Goal: Task Accomplishment & Management: Use online tool/utility

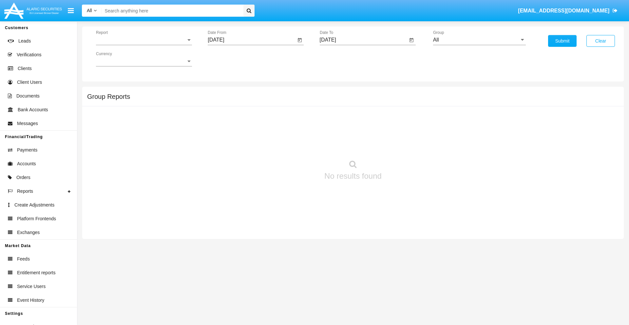
click at [144, 40] on span "Report" at bounding box center [141, 40] width 90 height 6
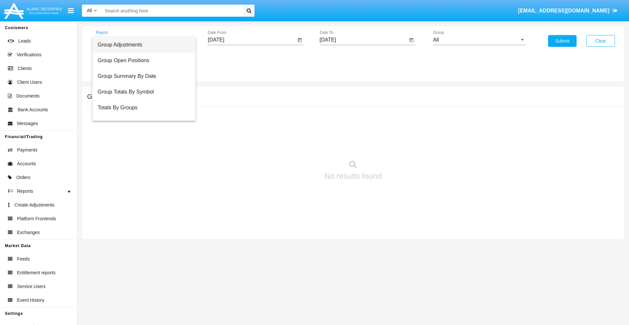
click at [141, 45] on span "Group Adjustments" at bounding box center [144, 45] width 93 height 16
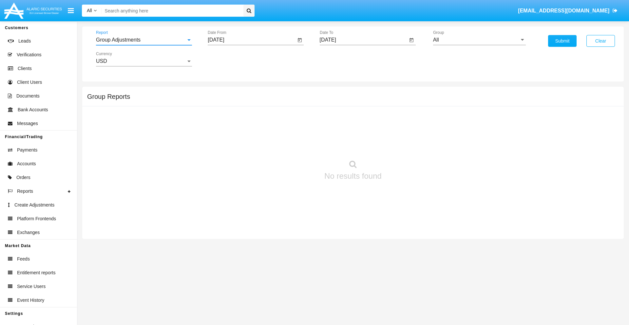
click at [251, 40] on input "[DATE]" at bounding box center [252, 40] width 88 height 6
click at [229, 59] on span "[DATE]" at bounding box center [223, 59] width 14 height 5
click at [292, 145] on div "2025" at bounding box center [292, 145] width 21 height 12
click at [246, 105] on div "JUN" at bounding box center [246, 106] width 21 height 12
click at [271, 113] on div "12" at bounding box center [271, 114] width 12 height 12
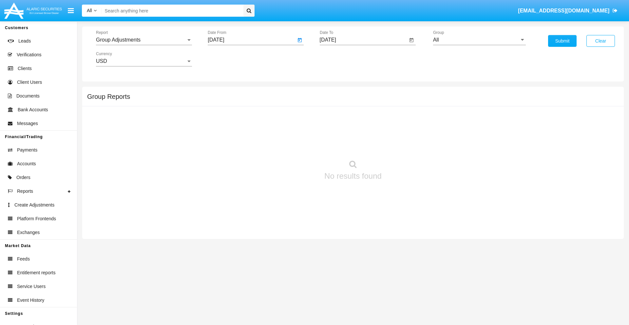
type input "06/12/25"
click at [363, 40] on input "[DATE]" at bounding box center [364, 40] width 88 height 6
click at [340, 59] on span "[DATE]" at bounding box center [335, 59] width 14 height 5
click at [404, 145] on div "2025" at bounding box center [404, 145] width 21 height 12
click at [335, 119] on div "SEP" at bounding box center [335, 119] width 21 height 12
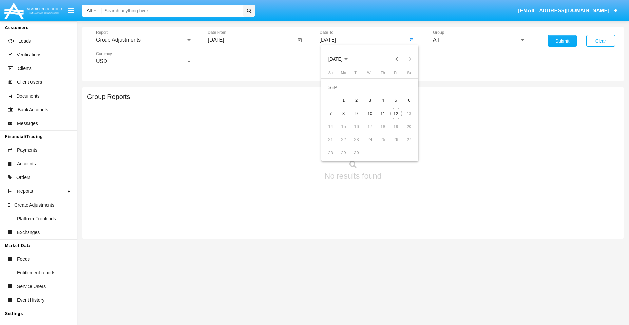
click at [395, 113] on div "12" at bounding box center [396, 114] width 12 height 12
type input "[DATE]"
click at [479, 40] on input "All" at bounding box center [479, 40] width 93 height 6
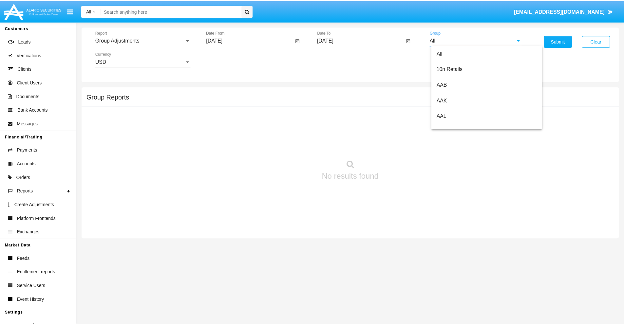
scroll to position [147, 0]
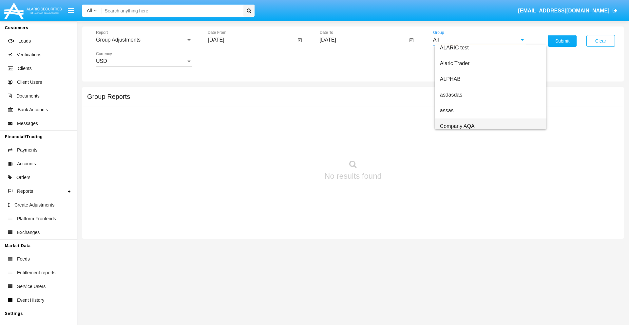
click at [457, 126] on span "Company AQA" at bounding box center [457, 126] width 35 height 6
type input "Company AQA"
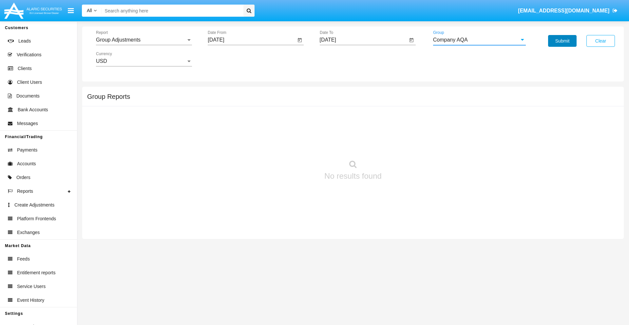
click at [562, 41] on button "Submit" at bounding box center [562, 41] width 28 height 12
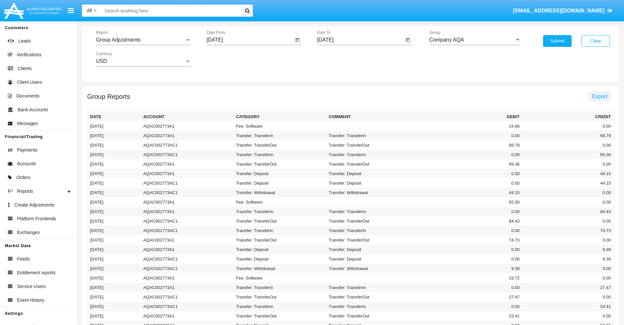
click at [599, 96] on span "Export" at bounding box center [599, 97] width 15 height 6
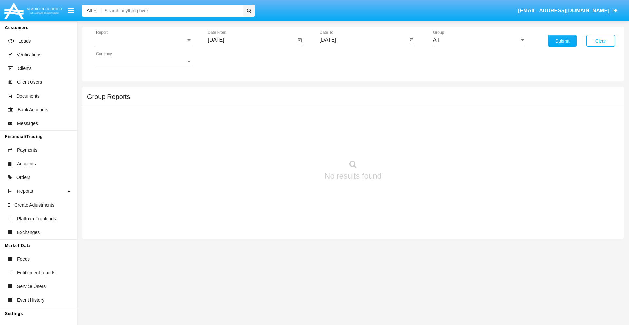
click at [144, 40] on span "Report" at bounding box center [141, 40] width 90 height 6
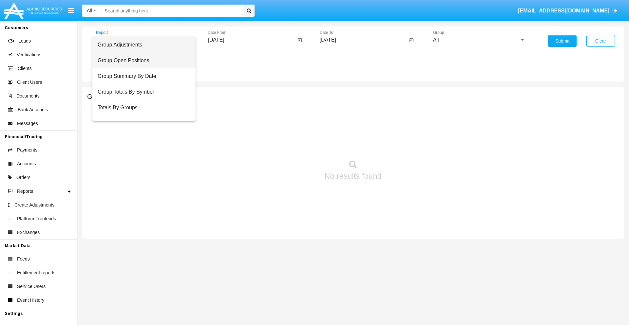
click at [141, 61] on span "Group Open Positions" at bounding box center [144, 61] width 93 height 16
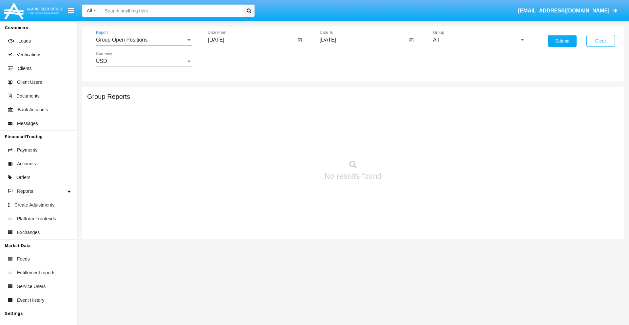
click at [251, 40] on input "[DATE]" at bounding box center [252, 40] width 88 height 6
click at [229, 59] on span "[DATE]" at bounding box center [223, 59] width 14 height 5
click at [292, 145] on div "2025" at bounding box center [292, 145] width 21 height 12
click at [292, 105] on div "AUG" at bounding box center [292, 106] width 21 height 12
click at [245, 113] on div "12" at bounding box center [245, 114] width 12 height 12
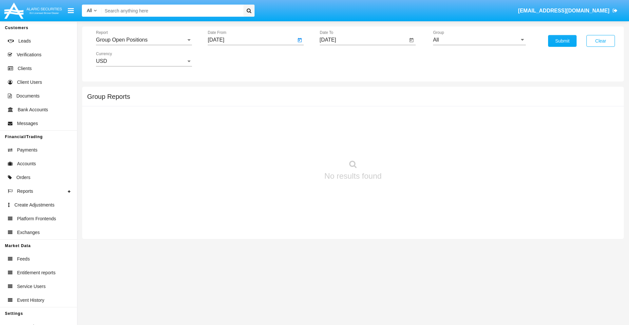
type input "08/12/25"
click at [363, 40] on input "[DATE]" at bounding box center [364, 40] width 88 height 6
click at [340, 59] on span "[DATE]" at bounding box center [335, 59] width 14 height 5
click at [404, 145] on div "2025" at bounding box center [404, 145] width 21 height 12
click at [335, 119] on div "SEP" at bounding box center [335, 119] width 21 height 12
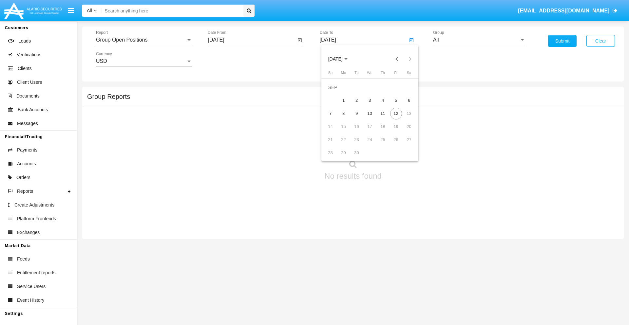
click at [395, 113] on div "12" at bounding box center [396, 114] width 12 height 12
type input "09/12/25"
click at [479, 40] on input "All" at bounding box center [479, 40] width 93 height 6
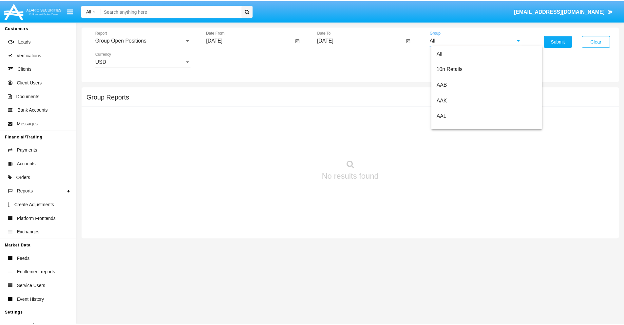
scroll to position [351, 0]
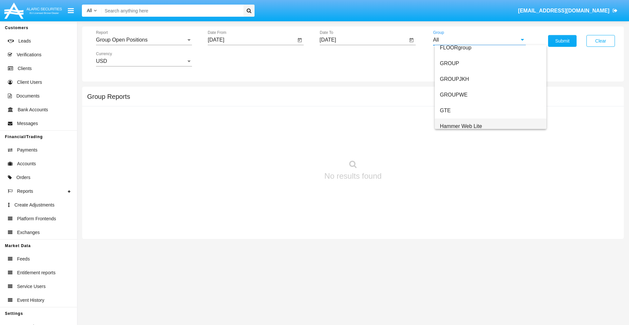
click at [461, 126] on span "Hammer Web Lite" at bounding box center [461, 126] width 42 height 6
type input "Hammer Web Lite"
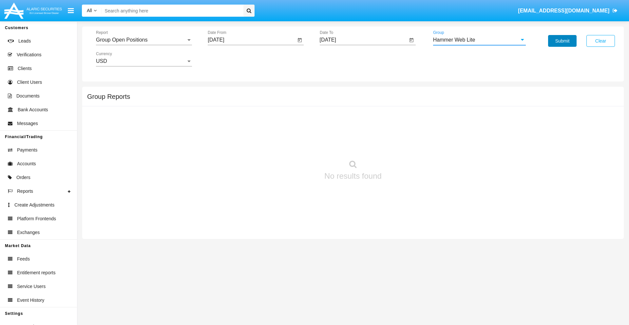
click at [562, 41] on button "Submit" at bounding box center [562, 41] width 28 height 12
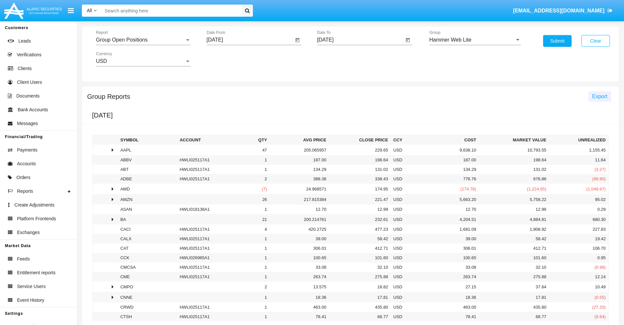
click at [599, 96] on span "Export" at bounding box center [599, 97] width 15 height 6
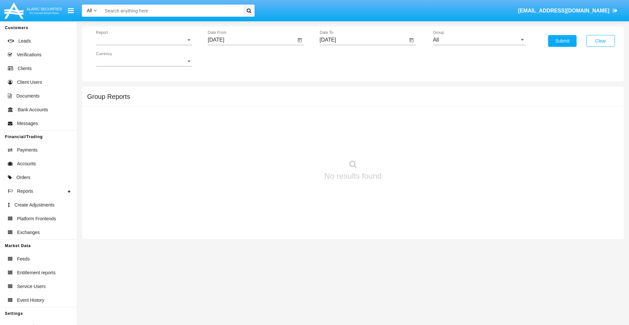
click at [144, 40] on span "Report" at bounding box center [141, 40] width 90 height 6
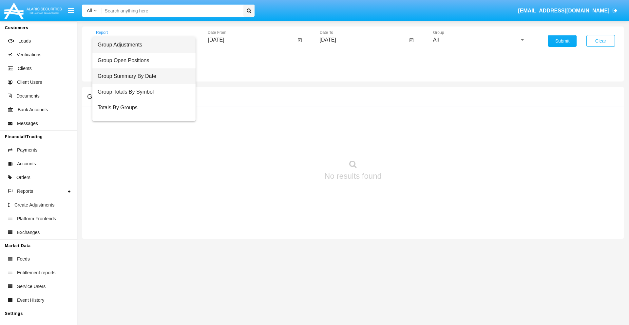
click at [141, 76] on span "Group Summary By Date" at bounding box center [144, 76] width 93 height 16
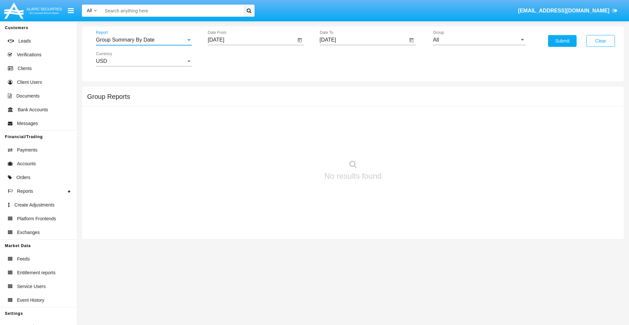
click at [251, 40] on input "[DATE]" at bounding box center [252, 40] width 88 height 6
click at [229, 59] on span "[DATE]" at bounding box center [223, 59] width 14 height 5
click at [292, 145] on div "2025" at bounding box center [292, 145] width 21 height 12
click at [292, 105] on div "AUG" at bounding box center [292, 106] width 21 height 12
click at [245, 113] on div "12" at bounding box center [245, 114] width 12 height 12
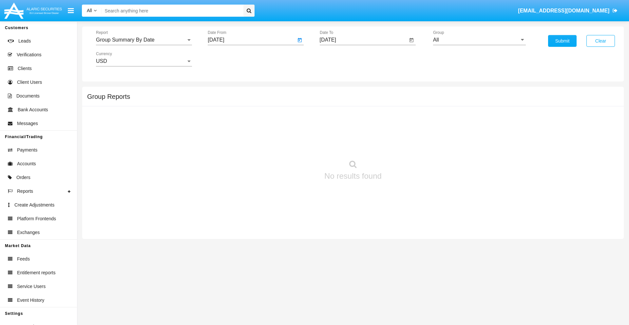
type input "08/12/25"
click at [363, 40] on input "[DATE]" at bounding box center [364, 40] width 88 height 6
click at [340, 59] on span "SEP 2025" at bounding box center [335, 59] width 14 height 5
click at [404, 145] on div "2025" at bounding box center [404, 145] width 21 height 12
click at [335, 119] on div "SEP" at bounding box center [335, 119] width 21 height 12
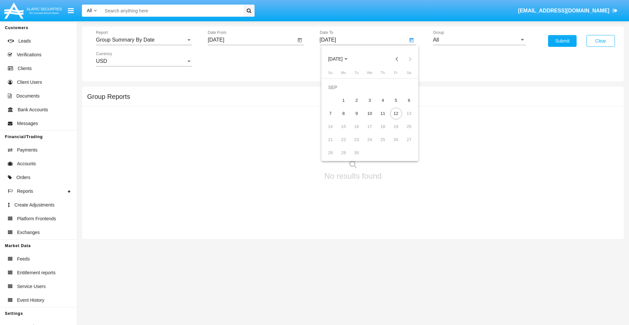
click at [395, 113] on div "12" at bounding box center [396, 114] width 12 height 12
type input "09/12/25"
click at [479, 40] on input "All" at bounding box center [479, 40] width 93 height 6
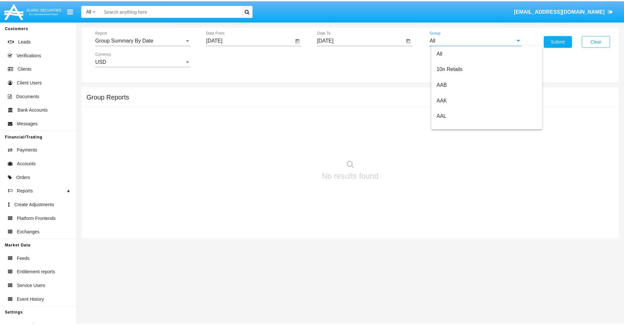
scroll to position [351, 0]
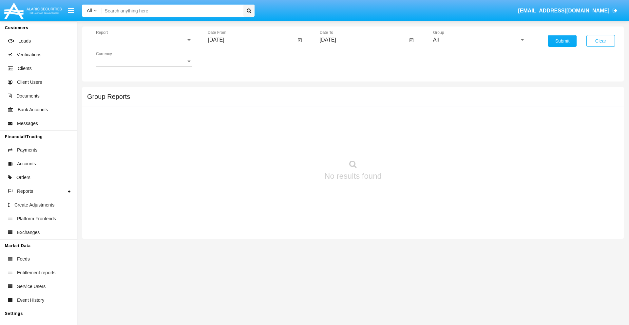
click at [144, 40] on span "Report" at bounding box center [141, 40] width 90 height 6
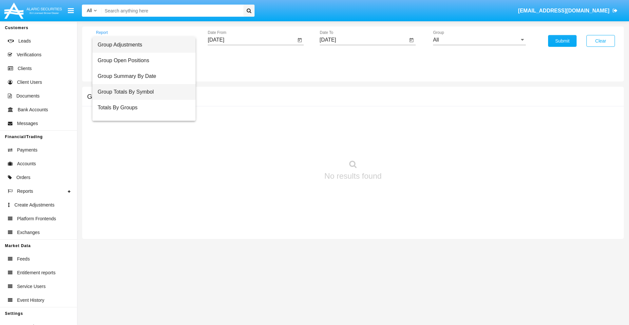
click at [141, 92] on span "Group Totals By Symbol" at bounding box center [144, 92] width 93 height 16
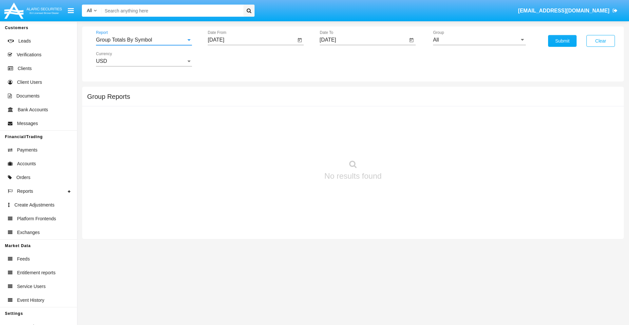
click at [251, 40] on input "[DATE]" at bounding box center [252, 40] width 88 height 6
click at [229, 59] on span "[DATE]" at bounding box center [223, 59] width 14 height 5
click at [292, 145] on div "2025" at bounding box center [292, 145] width 21 height 12
click at [292, 105] on div "AUG" at bounding box center [292, 106] width 21 height 12
click at [245, 113] on div "12" at bounding box center [245, 114] width 12 height 12
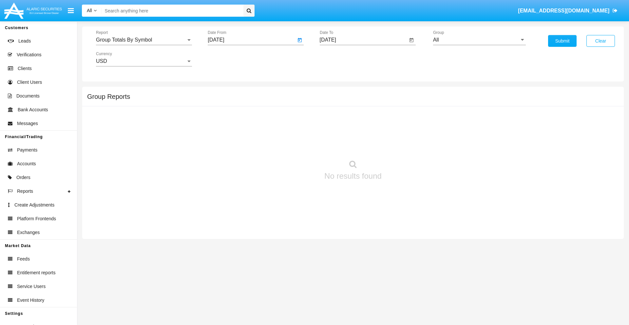
type input "08/12/25"
click at [363, 40] on input "[DATE]" at bounding box center [364, 40] width 88 height 6
click at [340, 59] on span "[DATE]" at bounding box center [335, 59] width 14 height 5
click at [404, 145] on div "2025" at bounding box center [404, 145] width 21 height 12
click at [335, 119] on div "SEP" at bounding box center [335, 119] width 21 height 12
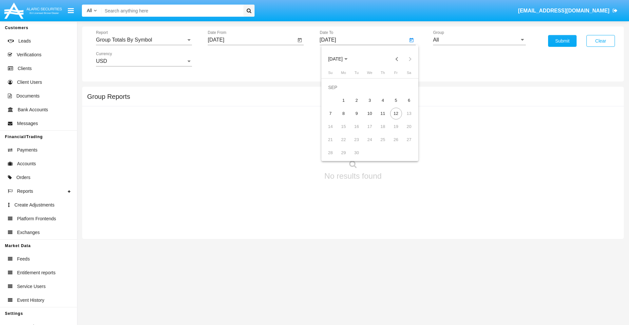
click at [395, 113] on div "12" at bounding box center [396, 114] width 12 height 12
type input "[DATE]"
click at [479, 40] on input "All" at bounding box center [479, 40] width 93 height 6
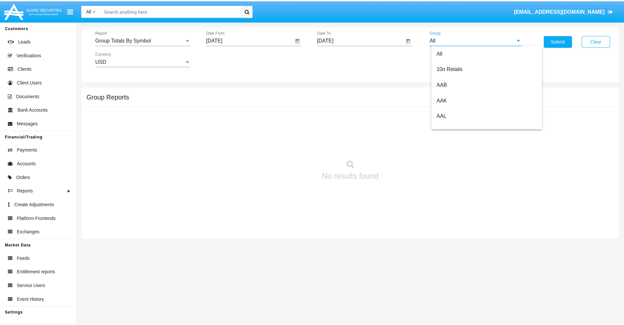
scroll to position [351, 0]
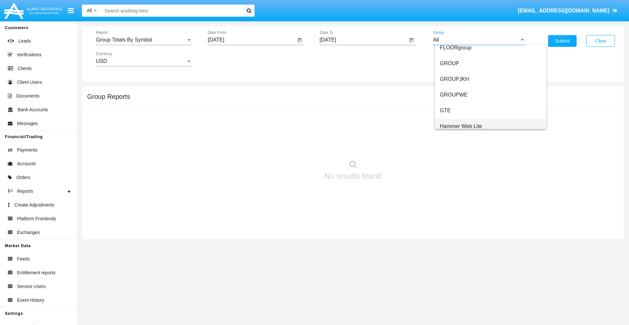
click at [461, 126] on span "Hammer Web Lite" at bounding box center [461, 126] width 42 height 6
type input "Hammer Web Lite"
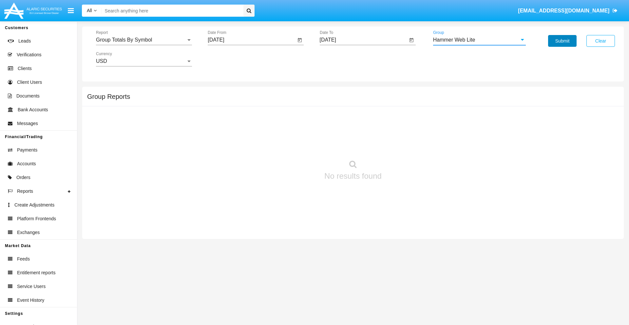
click at [562, 41] on button "Submit" at bounding box center [562, 41] width 28 height 12
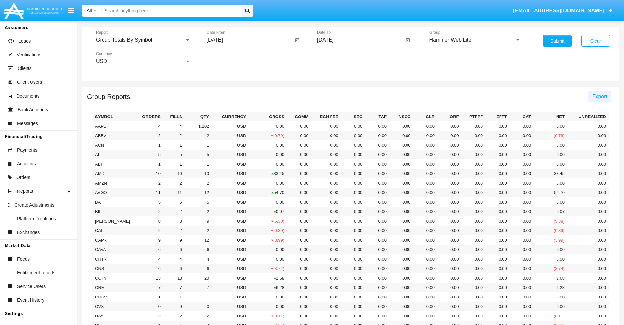
click at [599, 96] on span "Export" at bounding box center [599, 97] width 15 height 6
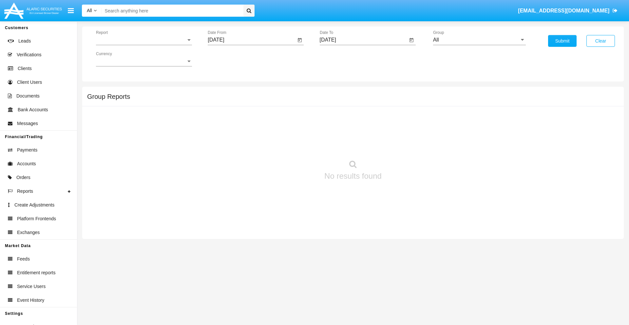
click at [144, 40] on span "Report" at bounding box center [141, 40] width 90 height 6
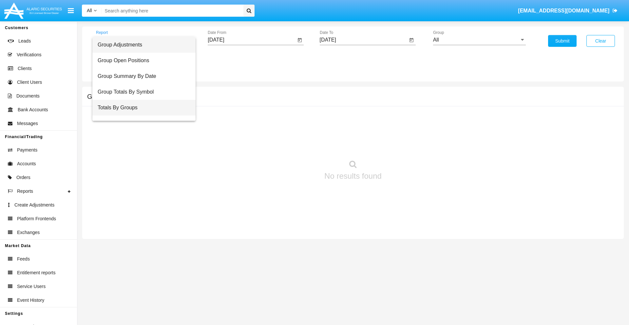
click at [141, 108] on span "Totals By Groups" at bounding box center [144, 108] width 93 height 16
click at [251, 40] on input "[DATE]" at bounding box center [252, 40] width 88 height 6
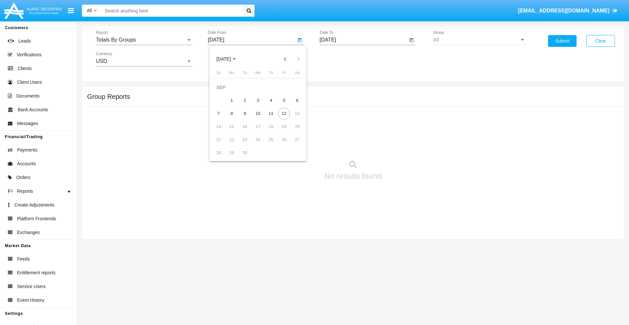
click at [229, 59] on span "[DATE]" at bounding box center [223, 59] width 14 height 5
click at [292, 145] on div "2025" at bounding box center [292, 145] width 21 height 12
click at [292, 105] on div "AUG" at bounding box center [292, 106] width 21 height 12
click at [271, 139] on div "28" at bounding box center [271, 140] width 12 height 12
type input "[DATE]"
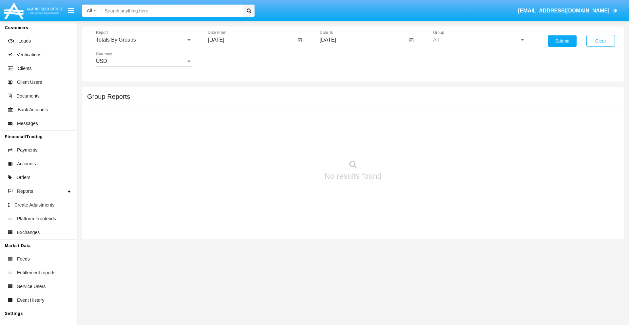
click at [363, 40] on input "[DATE]" at bounding box center [364, 40] width 88 height 6
click at [340, 59] on span "[DATE]" at bounding box center [335, 59] width 14 height 5
click at [404, 145] on div "2025" at bounding box center [404, 145] width 21 height 12
click at [335, 119] on div "SEP" at bounding box center [335, 119] width 21 height 12
click at [395, 113] on div "12" at bounding box center [396, 114] width 12 height 12
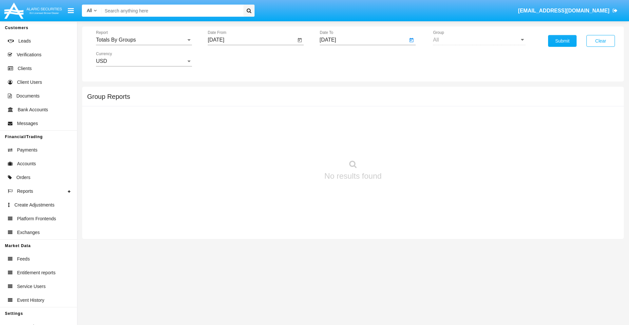
type input "[DATE]"
click at [562, 41] on button "Submit" at bounding box center [562, 41] width 28 height 12
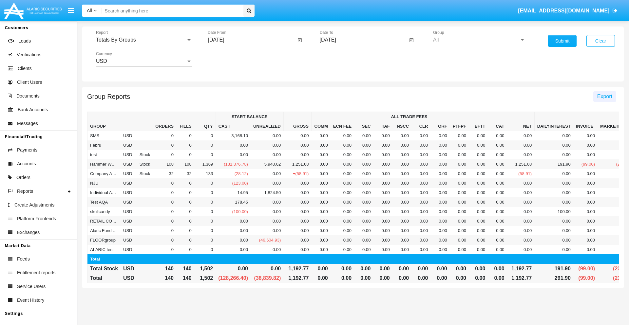
click at [604, 96] on span "Export" at bounding box center [604, 97] width 15 height 6
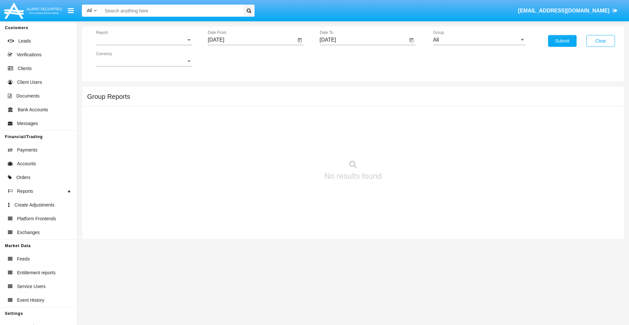
click at [144, 40] on span "Report" at bounding box center [141, 40] width 90 height 6
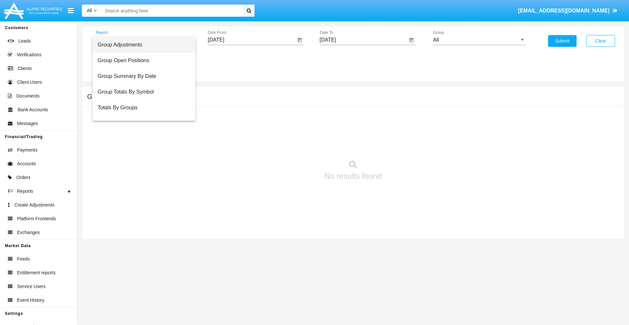
scroll to position [10, 0]
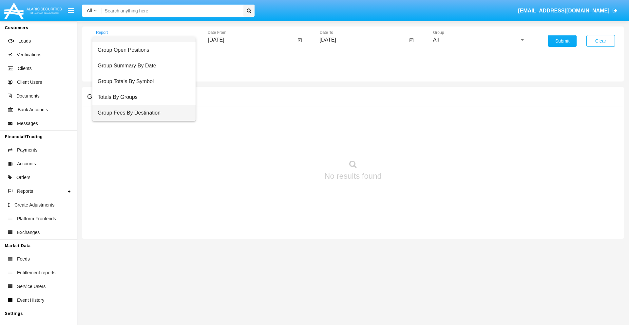
click at [141, 113] on span "Group Fees By Destination" at bounding box center [144, 113] width 93 height 16
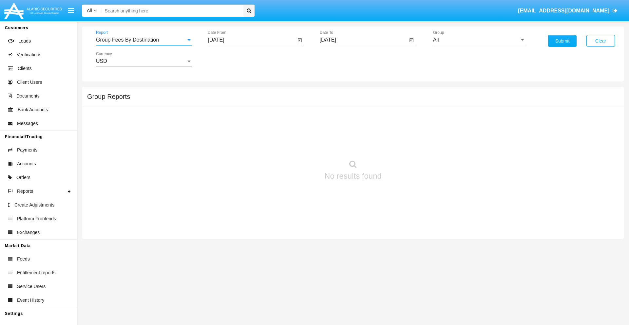
click at [251, 40] on input "[DATE]" at bounding box center [252, 40] width 88 height 6
click at [229, 59] on span "[DATE]" at bounding box center [223, 59] width 14 height 5
click at [292, 145] on div "2025" at bounding box center [292, 145] width 21 height 12
click at [269, 105] on div "[DATE]" at bounding box center [269, 106] width 21 height 12
click at [297, 113] on div "12" at bounding box center [297, 114] width 12 height 12
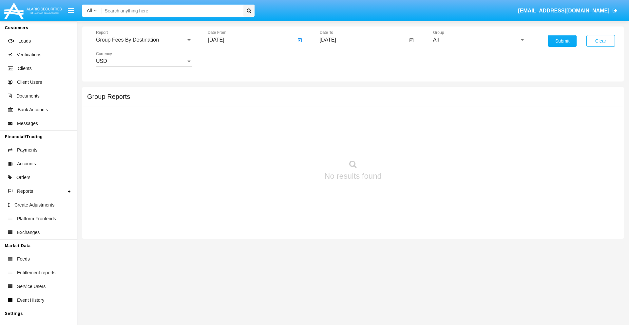
type input "[DATE]"
click at [363, 40] on input "[DATE]" at bounding box center [364, 40] width 88 height 6
click at [340, 59] on span "[DATE]" at bounding box center [335, 59] width 14 height 5
click at [404, 145] on div "2025" at bounding box center [404, 145] width 21 height 12
click at [335, 119] on div "SEP" at bounding box center [335, 119] width 21 height 12
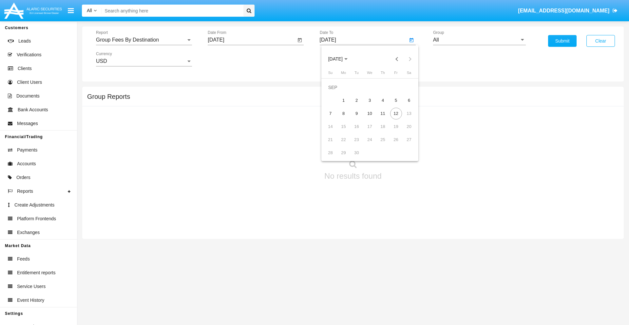
click at [395, 113] on div "12" at bounding box center [396, 114] width 12 height 12
type input "[DATE]"
click at [479, 40] on input "All" at bounding box center [479, 40] width 93 height 6
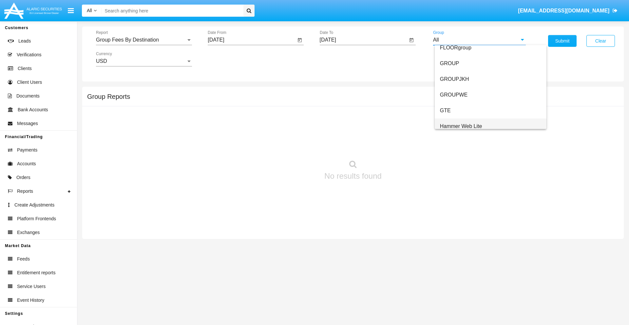
click at [461, 126] on span "Hammer Web Lite" at bounding box center [461, 126] width 42 height 6
type input "Hammer Web Lite"
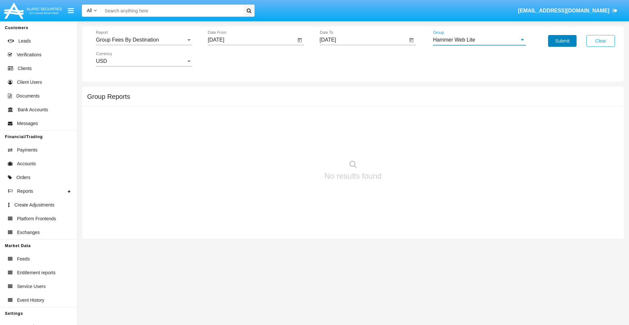
click at [562, 41] on button "Submit" at bounding box center [562, 41] width 28 height 12
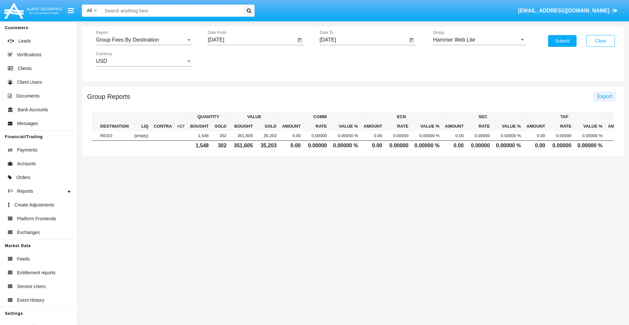
click at [604, 96] on span "Export" at bounding box center [604, 97] width 15 height 6
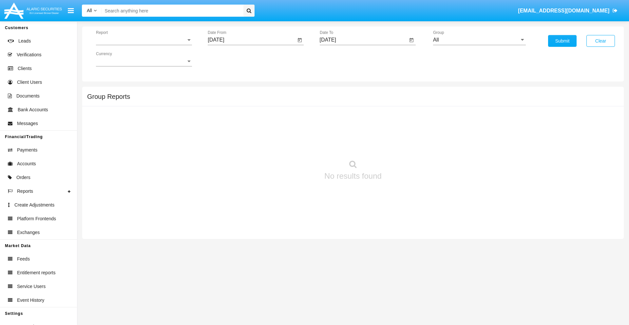
click at [144, 40] on span "Report" at bounding box center [141, 40] width 90 height 6
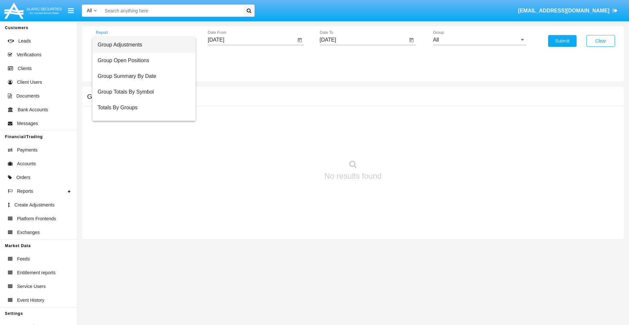
click at [141, 131] on span "Totals By Accounts" at bounding box center [144, 139] width 93 height 16
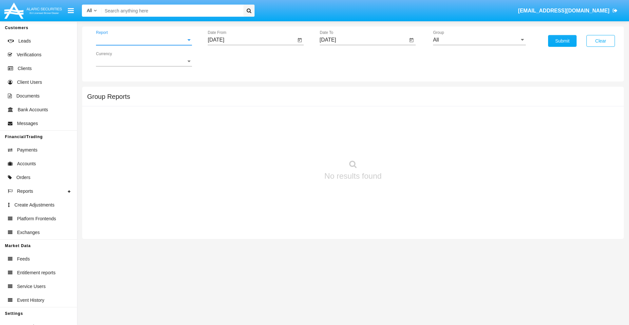
scroll to position [26, 0]
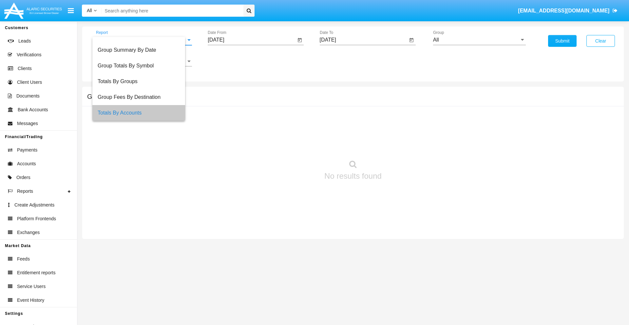
click at [251, 40] on input "[DATE]" at bounding box center [252, 40] width 88 height 6
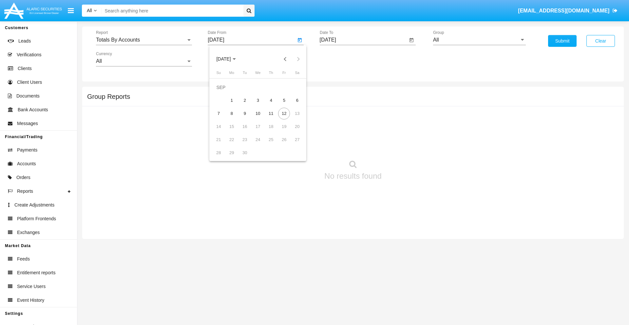
click at [229, 59] on span "[DATE]" at bounding box center [223, 59] width 14 height 5
click at [292, 145] on div "2025" at bounding box center [292, 145] width 21 height 12
click at [292, 105] on div "AUG" at bounding box center [292, 106] width 21 height 12
click at [271, 139] on div "28" at bounding box center [271, 140] width 12 height 12
type input "[DATE]"
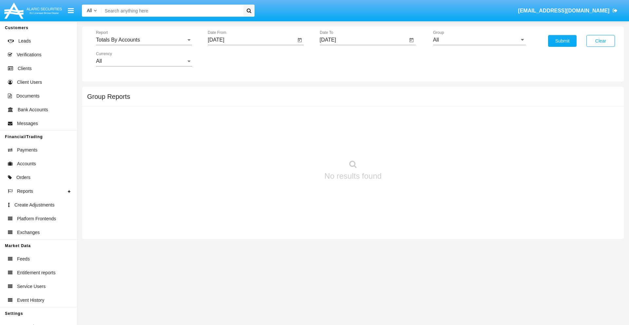
click at [363, 40] on input "[DATE]" at bounding box center [364, 40] width 88 height 6
click at [340, 59] on span "[DATE]" at bounding box center [335, 59] width 14 height 5
click at [404, 145] on div "2025" at bounding box center [404, 145] width 21 height 12
click at [335, 119] on div "SEP" at bounding box center [335, 119] width 21 height 12
click at [395, 113] on div "12" at bounding box center [396, 114] width 12 height 12
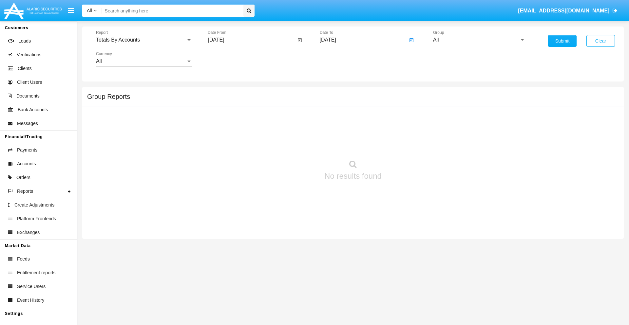
type input "[DATE]"
click at [479, 40] on input "All" at bounding box center [479, 40] width 93 height 6
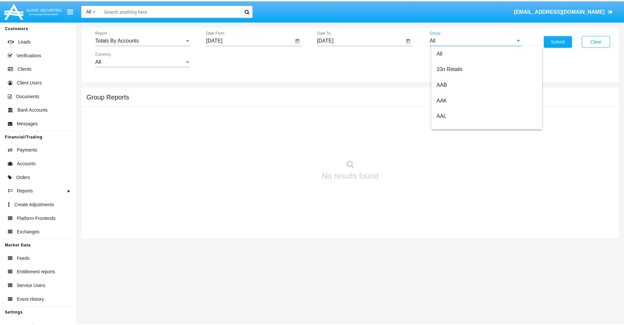
scroll to position [351, 0]
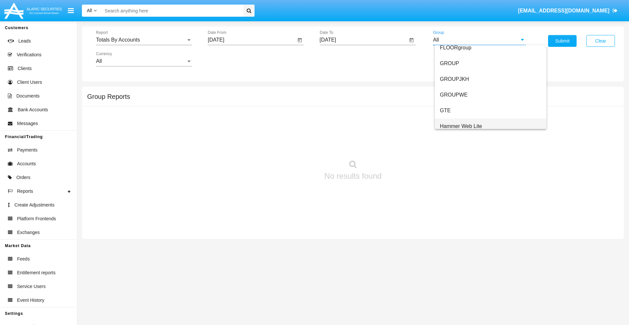
click at [461, 126] on span "Hammer Web Lite" at bounding box center [461, 126] width 42 height 6
type input "Hammer Web Lite"
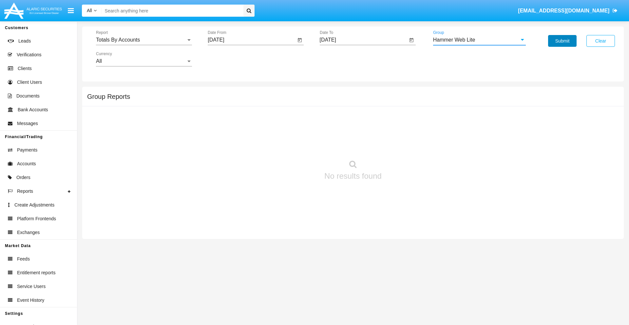
click at [562, 41] on button "Submit" at bounding box center [562, 41] width 28 height 12
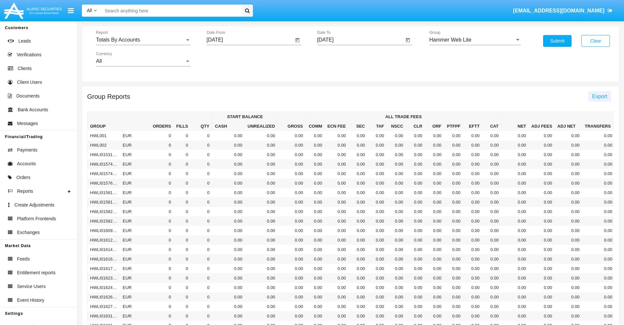
click at [599, 96] on span "Export" at bounding box center [599, 97] width 15 height 6
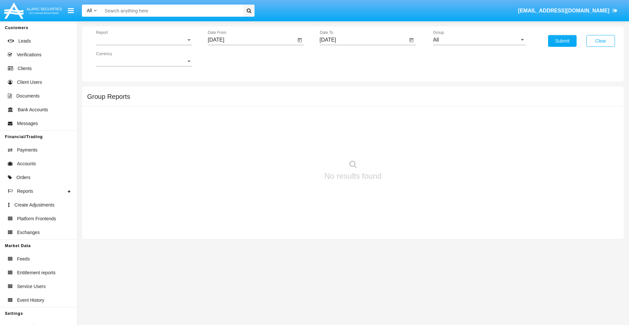
click at [144, 40] on span "Report" at bounding box center [141, 40] width 90 height 6
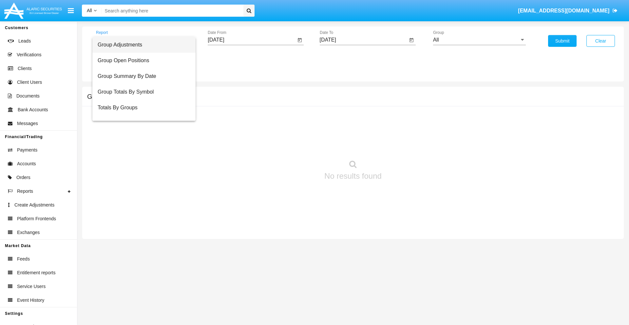
click at [141, 45] on span "Group Adjustments" at bounding box center [144, 45] width 93 height 16
click at [251, 40] on input "[DATE]" at bounding box center [252, 40] width 88 height 6
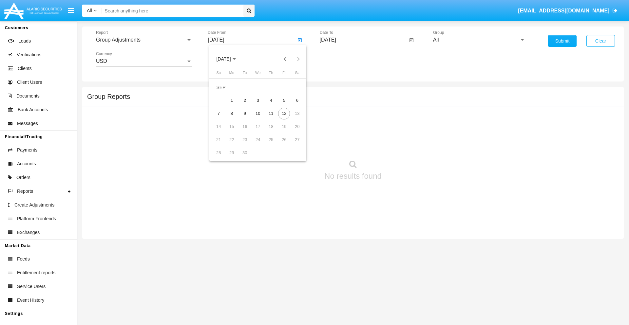
click at [229, 59] on span "[DATE]" at bounding box center [223, 59] width 14 height 5
click at [246, 132] on div "2019" at bounding box center [246, 132] width 21 height 12
click at [223, 92] on div "JAN" at bounding box center [223, 92] width 21 height 12
click at [245, 100] on div "1" at bounding box center [245, 101] width 12 height 12
type input "[DATE]"
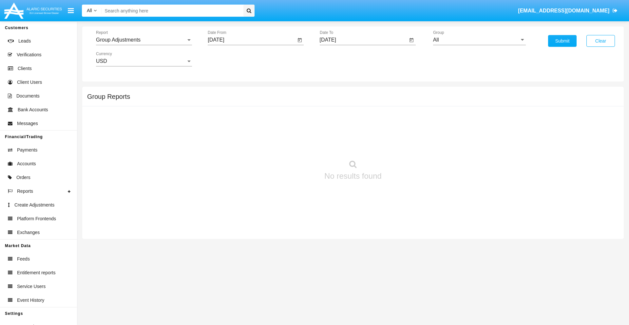
click at [363, 40] on input "[DATE]" at bounding box center [364, 40] width 88 height 6
click at [340, 59] on span "[DATE]" at bounding box center [335, 59] width 14 height 5
click at [358, 132] on div "2019" at bounding box center [358, 132] width 21 height 12
click at [335, 92] on div "JAN" at bounding box center [335, 92] width 21 height 12
click at [356, 100] on div "1" at bounding box center [357, 101] width 12 height 12
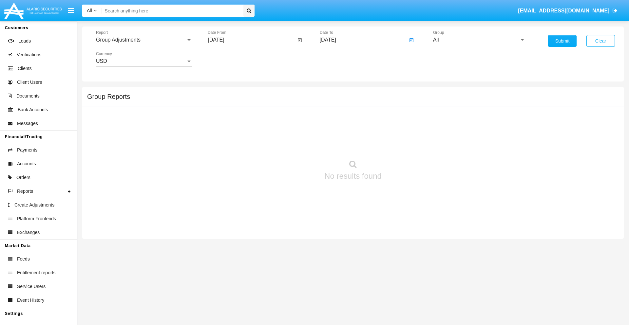
type input "[DATE]"
click at [479, 40] on input "All" at bounding box center [479, 40] width 93 height 6
click at [457, 126] on span "Company AQA" at bounding box center [457, 126] width 35 height 6
type input "Company AQA"
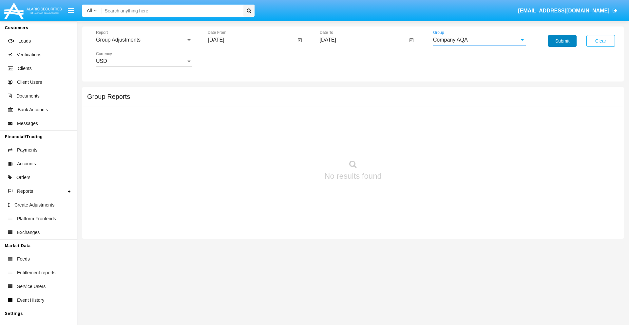
click at [562, 41] on button "Submit" at bounding box center [562, 41] width 28 height 12
click at [144, 40] on span "Report" at bounding box center [141, 40] width 90 height 6
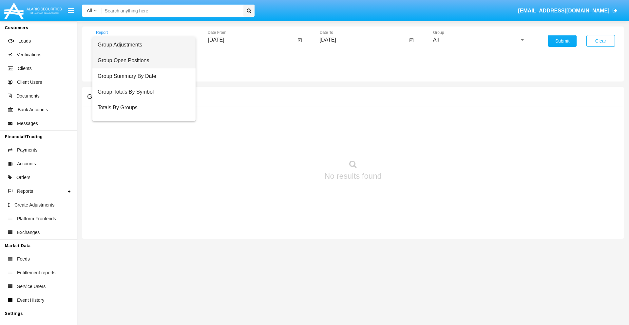
click at [141, 61] on span "Group Open Positions" at bounding box center [144, 61] width 93 height 16
click at [251, 40] on input "[DATE]" at bounding box center [252, 40] width 88 height 6
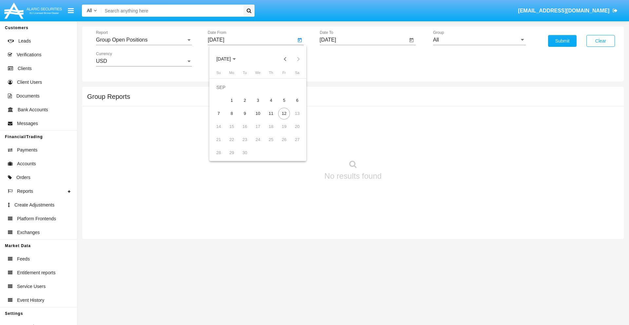
click at [229, 59] on span "[DATE]" at bounding box center [223, 59] width 14 height 5
click at [246, 132] on div "2019" at bounding box center [246, 132] width 21 height 12
click at [223, 92] on div "JAN" at bounding box center [223, 92] width 21 height 12
click at [245, 100] on div "1" at bounding box center [245, 101] width 12 height 12
type input "[DATE]"
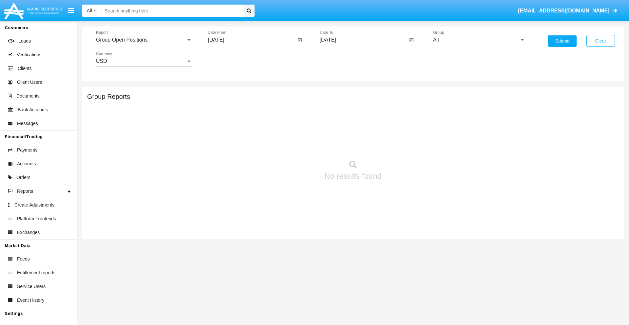
click at [363, 40] on input "[DATE]" at bounding box center [364, 40] width 88 height 6
click at [340, 59] on span "[DATE]" at bounding box center [335, 59] width 14 height 5
click at [358, 132] on div "2019" at bounding box center [358, 132] width 21 height 12
click at [335, 92] on div "JAN" at bounding box center [335, 92] width 21 height 12
click at [356, 100] on div "1" at bounding box center [357, 101] width 12 height 12
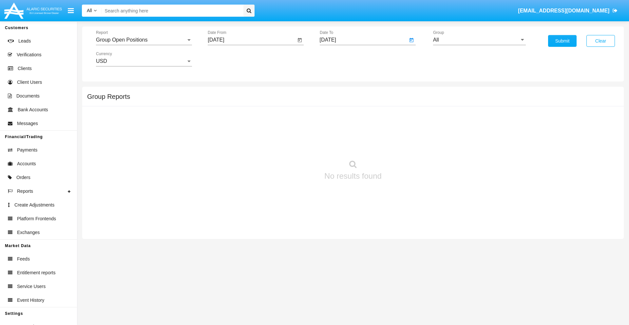
type input "[DATE]"
click at [479, 40] on input "All" at bounding box center [479, 40] width 93 height 6
click at [457, 126] on span "Company AQA" at bounding box center [457, 126] width 35 height 6
type input "Company AQA"
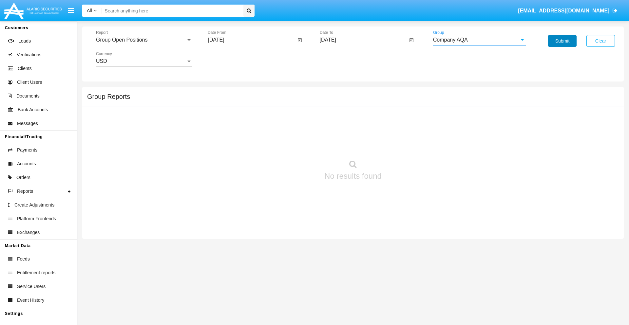
click at [562, 41] on button "Submit" at bounding box center [562, 41] width 28 height 12
click at [144, 40] on span "Report" at bounding box center [141, 40] width 90 height 6
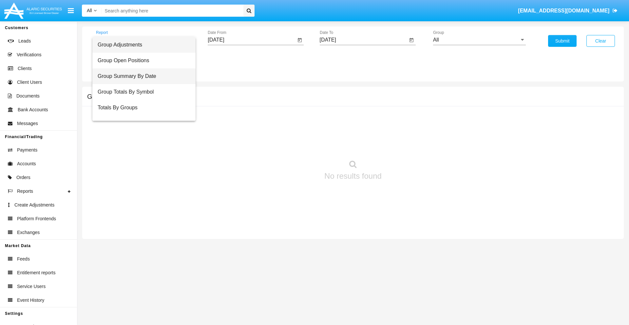
click at [141, 76] on span "Group Summary By Date" at bounding box center [144, 76] width 93 height 16
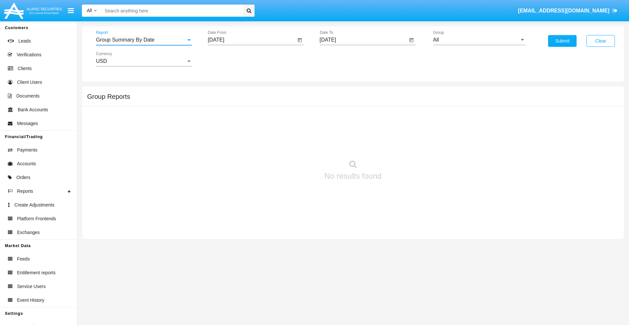
click at [251, 40] on input "[DATE]" at bounding box center [252, 40] width 88 height 6
click at [229, 59] on span "[DATE]" at bounding box center [223, 59] width 14 height 5
click at [246, 132] on div "2019" at bounding box center [246, 132] width 21 height 12
click at [223, 92] on div "JAN" at bounding box center [223, 92] width 21 height 12
click at [245, 100] on div "1" at bounding box center [245, 101] width 12 height 12
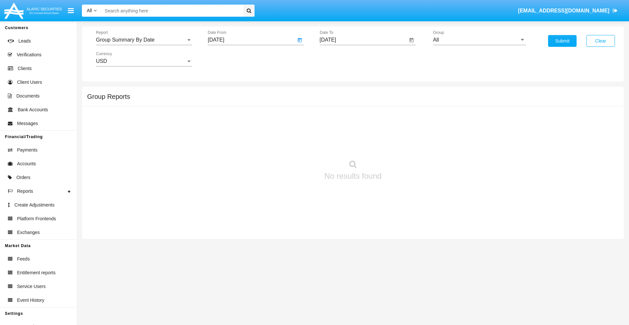
type input "[DATE]"
click at [363, 40] on input "[DATE]" at bounding box center [364, 40] width 88 height 6
click at [340, 59] on span "[DATE]" at bounding box center [335, 59] width 14 height 5
click at [358, 132] on div "2019" at bounding box center [358, 132] width 21 height 12
click at [335, 92] on div "JAN" at bounding box center [335, 92] width 21 height 12
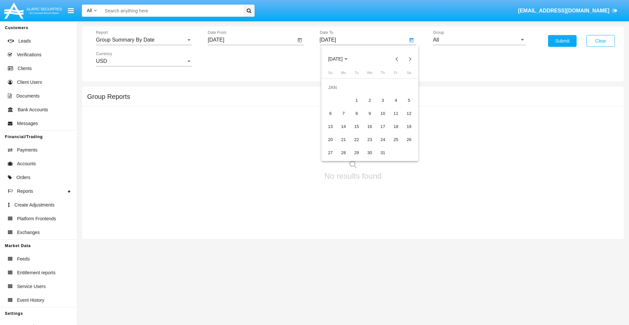
click at [356, 100] on div "1" at bounding box center [357, 101] width 12 height 12
type input "[DATE]"
click at [479, 40] on input "All" at bounding box center [479, 40] width 93 height 6
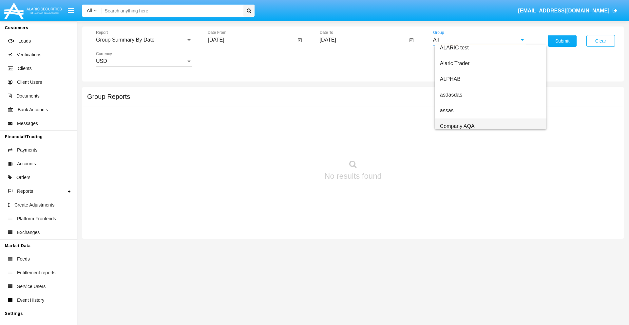
click at [457, 126] on span "Company AQA" at bounding box center [457, 126] width 35 height 6
type input "Company AQA"
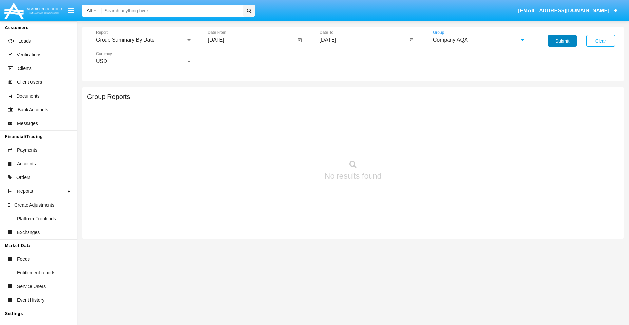
click at [562, 41] on button "Submit" at bounding box center [562, 41] width 28 height 12
click at [144, 40] on span "Report" at bounding box center [141, 40] width 90 height 6
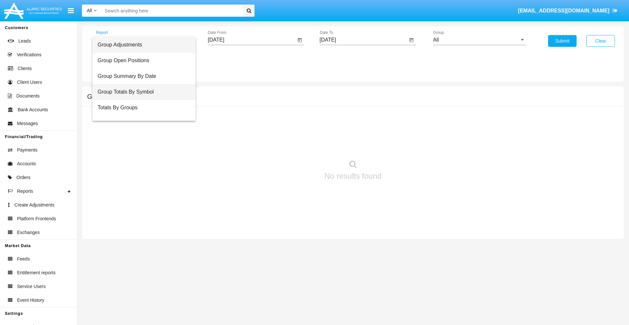
click at [141, 92] on span "Group Totals By Symbol" at bounding box center [144, 92] width 93 height 16
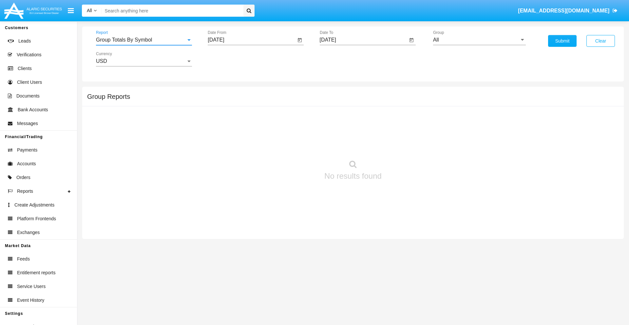
click at [251, 40] on input "[DATE]" at bounding box center [252, 40] width 88 height 6
click at [229, 59] on span "[DATE]" at bounding box center [223, 59] width 14 height 5
click at [246, 132] on div "2019" at bounding box center [246, 132] width 21 height 12
click at [223, 92] on div "JAN" at bounding box center [223, 92] width 21 height 12
click at [245, 100] on div "1" at bounding box center [245, 101] width 12 height 12
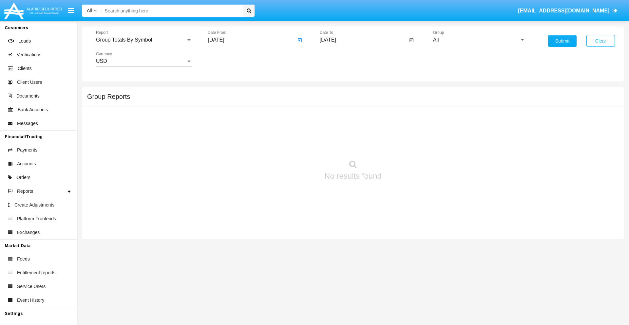
type input "[DATE]"
click at [363, 40] on input "[DATE]" at bounding box center [364, 40] width 88 height 6
click at [340, 59] on span "[DATE]" at bounding box center [335, 59] width 14 height 5
click at [358, 132] on div "2019" at bounding box center [358, 132] width 21 height 12
click at [335, 92] on div "JAN" at bounding box center [335, 92] width 21 height 12
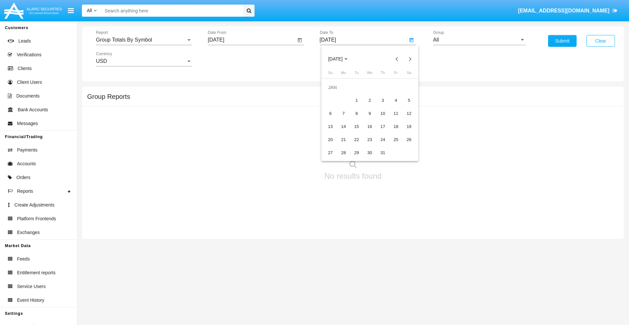
click at [356, 100] on div "1" at bounding box center [357, 101] width 12 height 12
type input "[DATE]"
click at [479, 40] on input "All" at bounding box center [479, 40] width 93 height 6
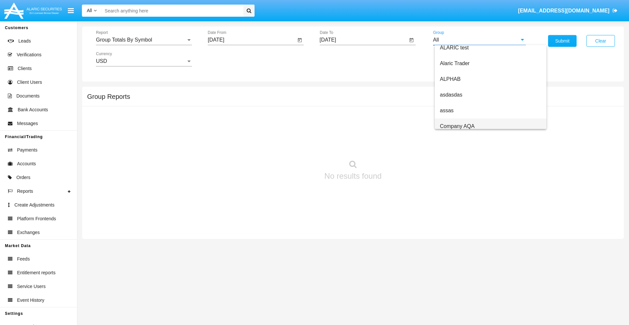
click at [457, 126] on span "Company AQA" at bounding box center [457, 126] width 35 height 6
type input "Company AQA"
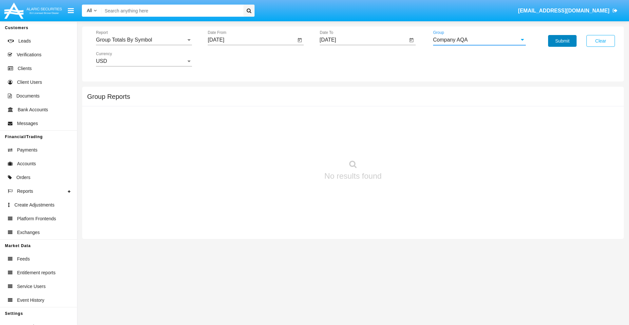
click at [562, 41] on button "Submit" at bounding box center [562, 41] width 28 height 12
click at [144, 40] on span "Report" at bounding box center [141, 40] width 90 height 6
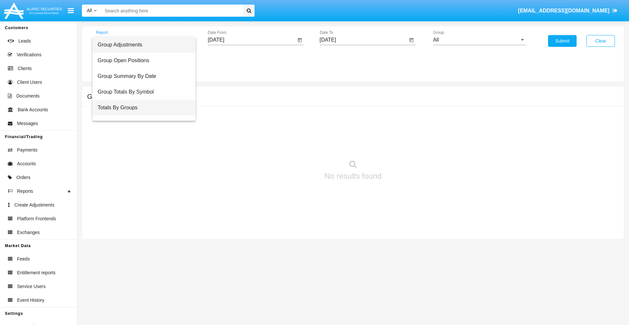
click at [141, 108] on span "Totals By Groups" at bounding box center [144, 108] width 93 height 16
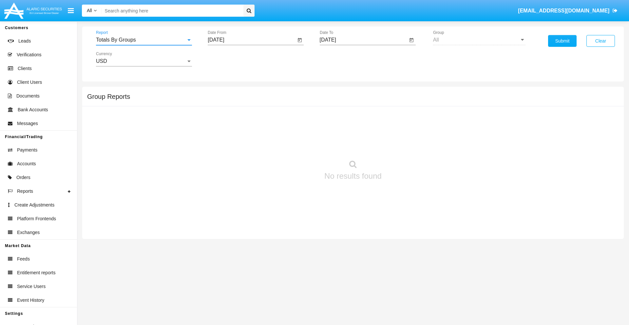
click at [251, 40] on input "[DATE]" at bounding box center [252, 40] width 88 height 6
click at [229, 59] on span "[DATE]" at bounding box center [223, 59] width 14 height 5
click at [246, 132] on div "2019" at bounding box center [246, 132] width 21 height 12
click at [223, 92] on div "JAN" at bounding box center [223, 92] width 21 height 12
click at [245, 100] on div "1" at bounding box center [245, 101] width 12 height 12
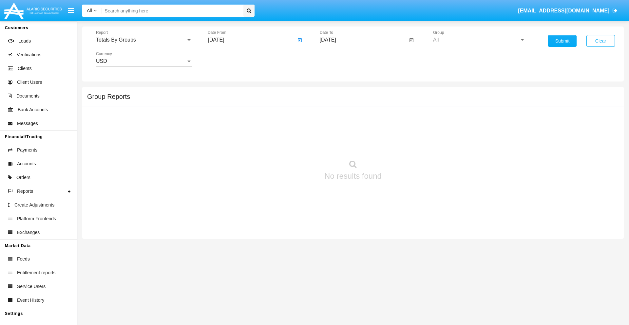
type input "[DATE]"
click at [363, 40] on input "[DATE]" at bounding box center [364, 40] width 88 height 6
click at [340, 59] on span "[DATE]" at bounding box center [335, 59] width 14 height 5
click at [358, 132] on div "2019" at bounding box center [358, 132] width 21 height 12
click at [335, 92] on div "JAN" at bounding box center [335, 92] width 21 height 12
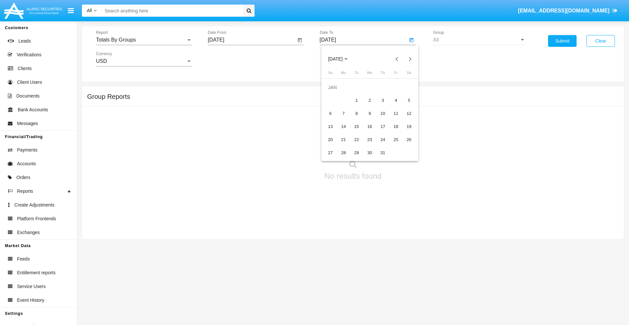
click at [356, 100] on div "1" at bounding box center [357, 101] width 12 height 12
type input "[DATE]"
click at [562, 41] on button "Submit" at bounding box center [562, 41] width 28 height 12
click at [144, 40] on span "Report" at bounding box center [141, 40] width 90 height 6
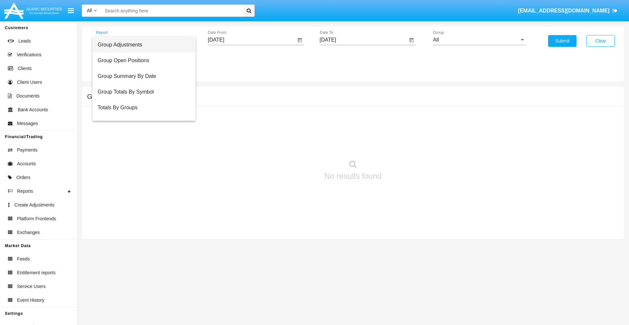
scroll to position [10, 0]
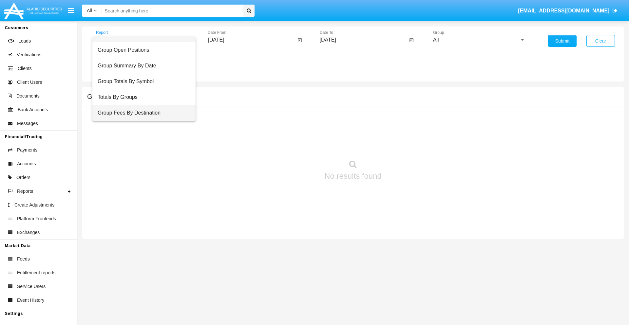
click at [141, 113] on span "Group Fees By Destination" at bounding box center [144, 113] width 93 height 16
click at [251, 40] on input "[DATE]" at bounding box center [252, 40] width 88 height 6
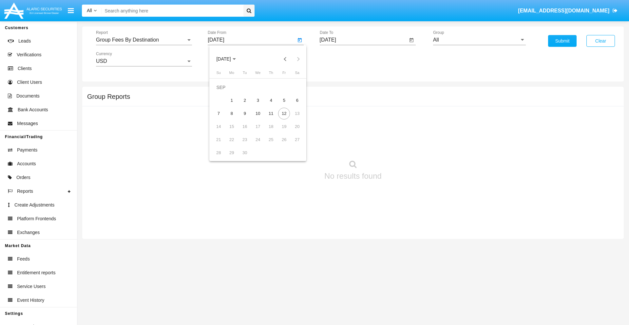
click at [229, 59] on span "[DATE]" at bounding box center [223, 59] width 14 height 5
click at [246, 132] on div "2019" at bounding box center [246, 132] width 21 height 12
click at [223, 92] on div "JAN" at bounding box center [223, 92] width 21 height 12
click at [245, 100] on div "1" at bounding box center [245, 101] width 12 height 12
type input "[DATE]"
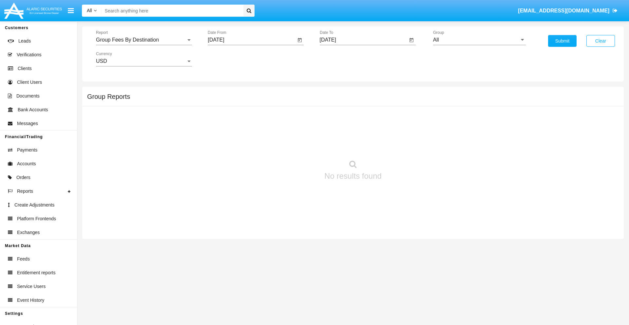
click at [363, 40] on input "[DATE]" at bounding box center [364, 40] width 88 height 6
click at [340, 59] on span "[DATE]" at bounding box center [335, 59] width 14 height 5
click at [358, 132] on div "2019" at bounding box center [358, 132] width 21 height 12
click at [335, 92] on div "JAN" at bounding box center [335, 92] width 21 height 12
click at [356, 100] on div "1" at bounding box center [357, 101] width 12 height 12
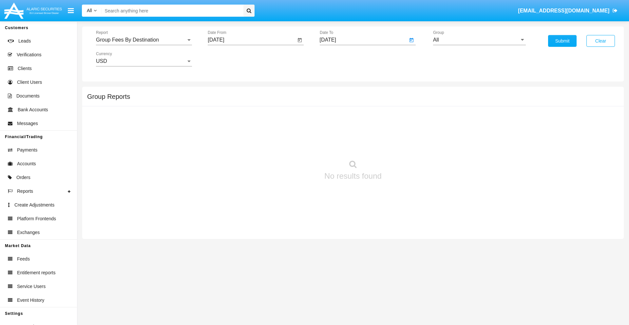
type input "[DATE]"
click at [479, 40] on input "All" at bounding box center [479, 40] width 93 height 6
click at [457, 126] on span "Company AQA" at bounding box center [457, 126] width 35 height 6
type input "Company AQA"
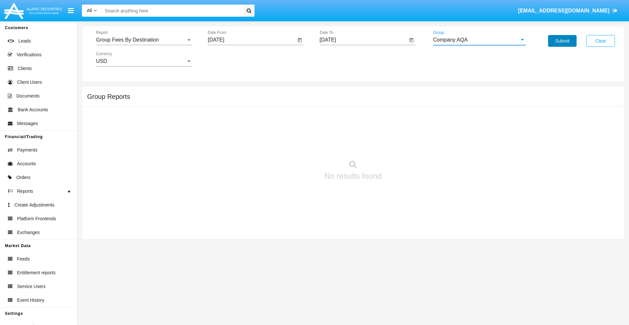
click at [562, 41] on button "Submit" at bounding box center [562, 41] width 28 height 12
click at [144, 40] on span "Report" at bounding box center [141, 40] width 90 height 6
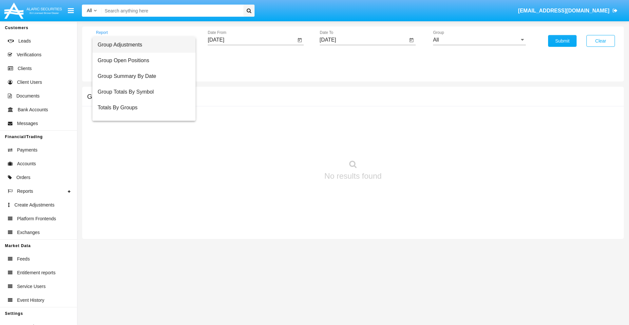
click at [141, 131] on span "Totals By Accounts" at bounding box center [144, 139] width 93 height 16
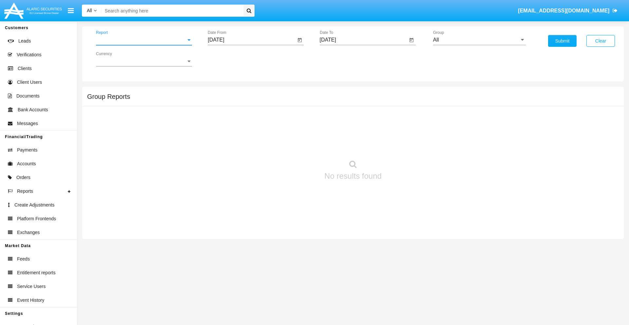
scroll to position [26, 0]
click at [251, 40] on input "[DATE]" at bounding box center [252, 40] width 88 height 6
click at [229, 59] on span "[DATE]" at bounding box center [223, 59] width 14 height 5
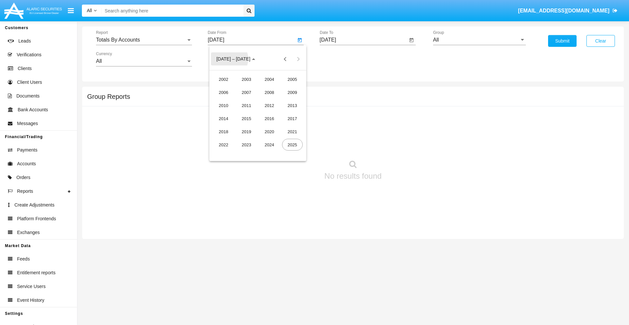
click at [246, 132] on div "2019" at bounding box center [246, 132] width 21 height 12
click at [223, 92] on div "JAN" at bounding box center [223, 92] width 21 height 12
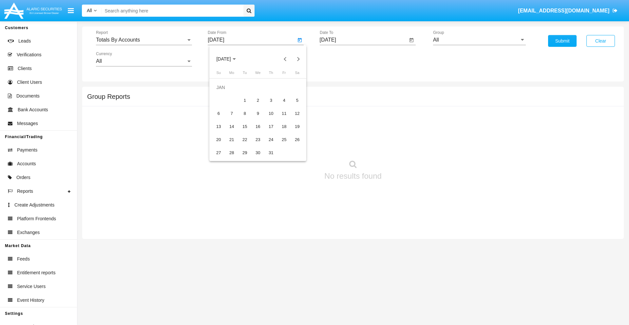
click at [245, 100] on div "1" at bounding box center [245, 101] width 12 height 12
type input "[DATE]"
click at [363, 40] on input "[DATE]" at bounding box center [364, 40] width 88 height 6
click at [340, 59] on span "[DATE]" at bounding box center [335, 59] width 14 height 5
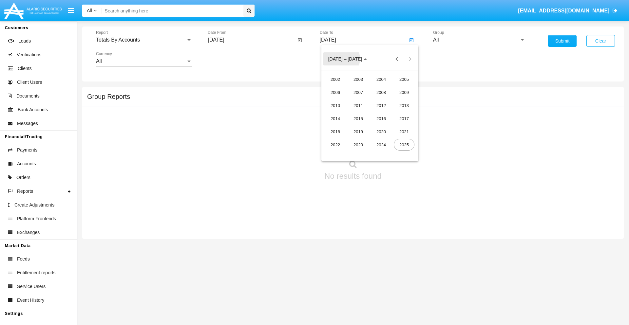
click at [358, 132] on div "2019" at bounding box center [358, 132] width 21 height 12
click at [335, 92] on div "JAN" at bounding box center [335, 92] width 21 height 12
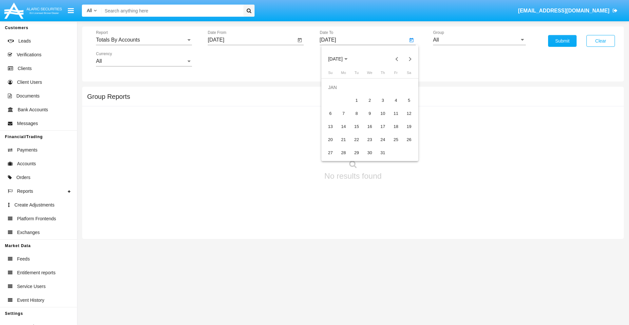
click at [356, 100] on div "1" at bounding box center [357, 101] width 12 height 12
type input "[DATE]"
click at [479, 40] on input "All" at bounding box center [479, 40] width 93 height 6
click at [457, 270] on span "Company AQA" at bounding box center [457, 273] width 35 height 6
type input "Company AQA"
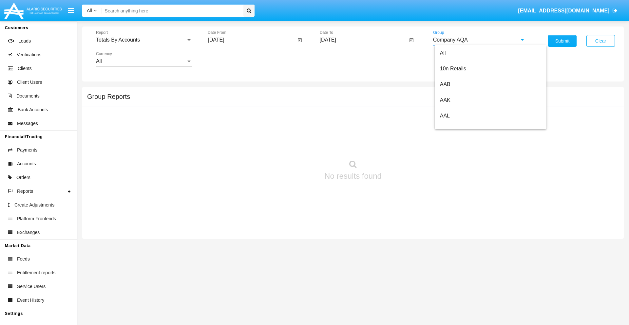
scroll to position [0, 0]
click at [562, 41] on button "Submit" at bounding box center [562, 41] width 28 height 12
click at [144, 40] on span "Report" at bounding box center [141, 40] width 90 height 6
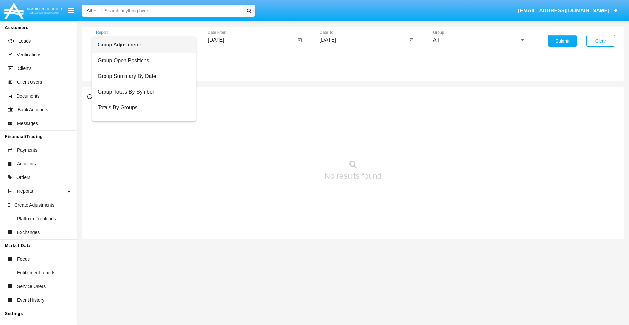
click at [141, 45] on span "Group Adjustments" at bounding box center [144, 45] width 93 height 16
click at [251, 40] on input "[DATE]" at bounding box center [252, 40] width 88 height 6
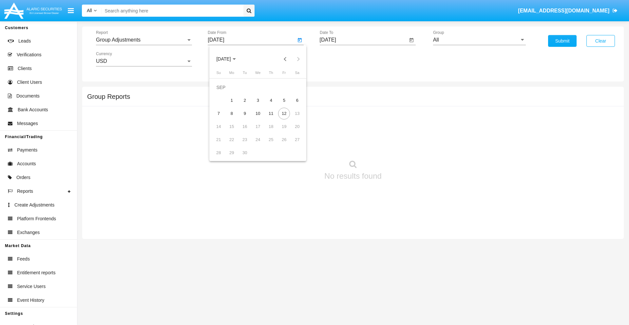
click at [229, 59] on span "[DATE]" at bounding box center [223, 59] width 14 height 5
click at [292, 145] on div "2025" at bounding box center [292, 145] width 21 height 12
click at [246, 105] on div "JUN" at bounding box center [246, 106] width 21 height 12
click at [271, 113] on div "12" at bounding box center [271, 114] width 12 height 12
type input "[DATE]"
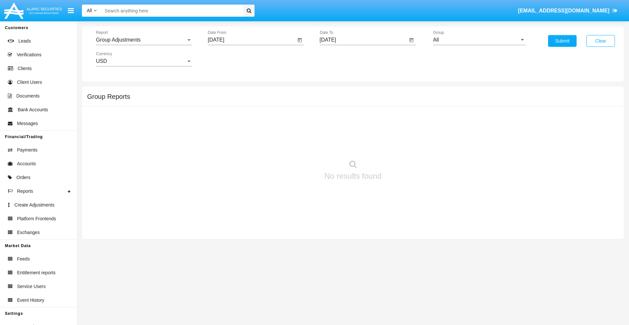
click at [363, 40] on input "[DATE]" at bounding box center [364, 40] width 88 height 6
click at [340, 59] on span "[DATE]" at bounding box center [335, 59] width 14 height 5
click at [404, 145] on div "2025" at bounding box center [404, 145] width 21 height 12
click at [335, 119] on div "SEP" at bounding box center [335, 119] width 21 height 12
click at [395, 113] on div "12" at bounding box center [396, 114] width 12 height 12
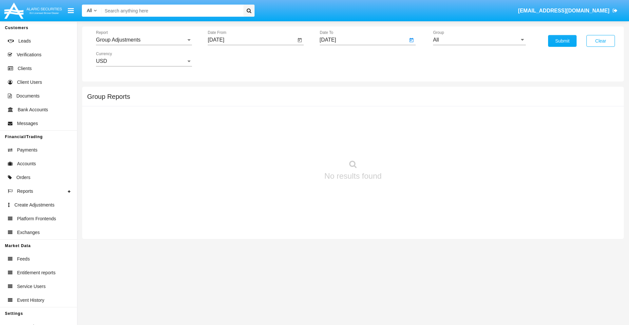
type input "[DATE]"
click at [479, 40] on input "All" at bounding box center [479, 40] width 93 height 6
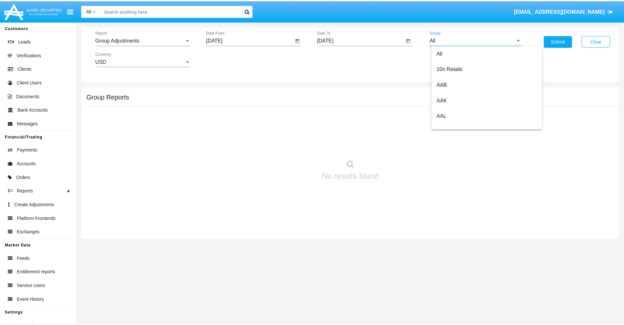
scroll to position [147, 0]
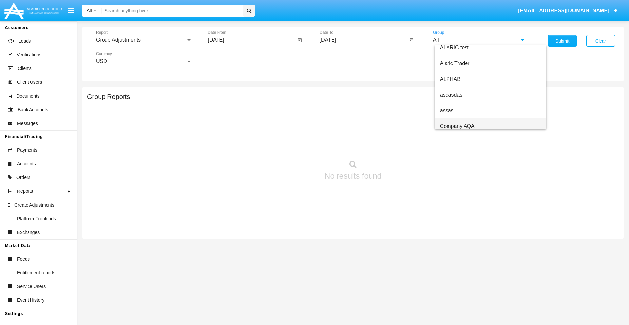
click at [457, 126] on span "Company AQA" at bounding box center [457, 126] width 35 height 6
type input "Company AQA"
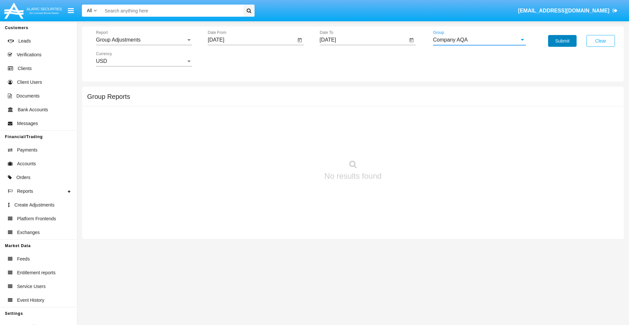
click at [562, 41] on button "Submit" at bounding box center [562, 41] width 28 height 12
click at [144, 40] on span "Report" at bounding box center [141, 40] width 90 height 6
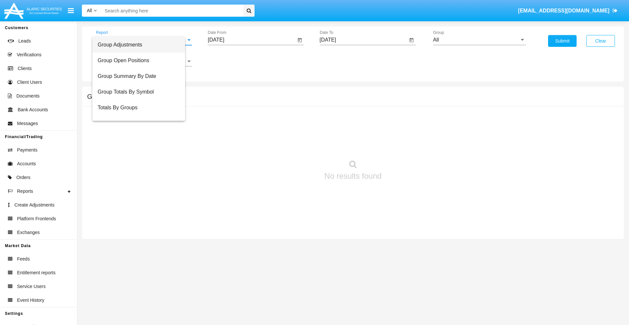
scroll to position [10, 0]
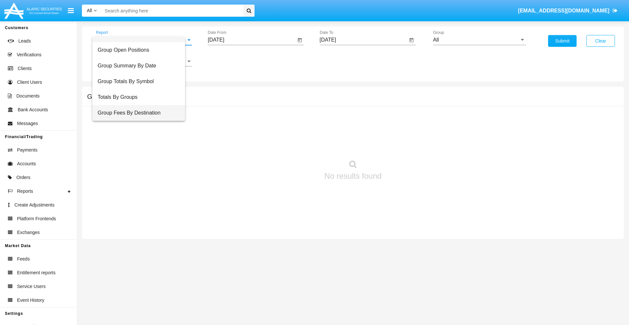
click at [141, 113] on span "Group Fees By Destination" at bounding box center [139, 113] width 82 height 16
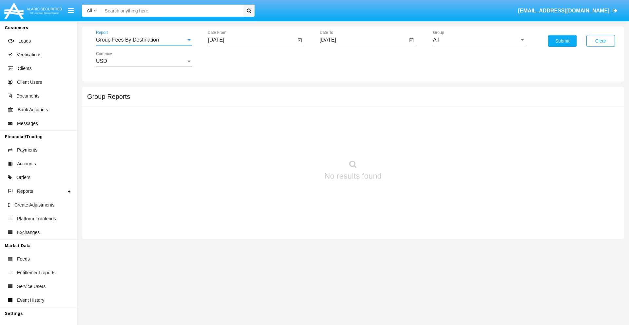
click at [251, 40] on input "[DATE]" at bounding box center [252, 40] width 88 height 6
click at [229, 59] on span "[DATE]" at bounding box center [223, 59] width 14 height 5
click at [292, 145] on div "2025" at bounding box center [292, 145] width 21 height 12
click at [269, 105] on div "[DATE]" at bounding box center [269, 106] width 21 height 12
click at [297, 113] on div "12" at bounding box center [297, 114] width 12 height 12
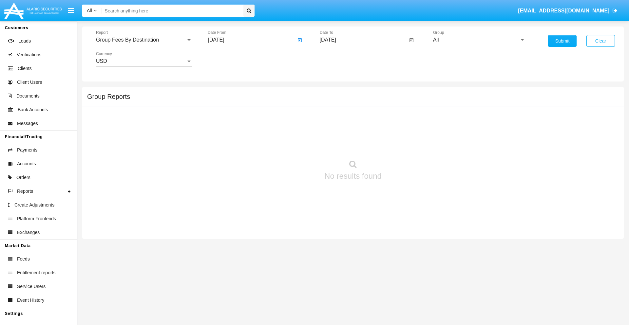
type input "[DATE]"
click at [363, 40] on input "[DATE]" at bounding box center [364, 40] width 88 height 6
click at [340, 59] on span "[DATE]" at bounding box center [335, 59] width 14 height 5
click at [404, 145] on div "2025" at bounding box center [404, 145] width 21 height 12
click at [335, 119] on div "SEP" at bounding box center [335, 119] width 21 height 12
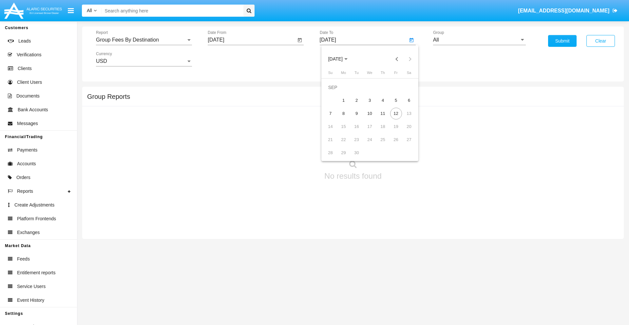
click at [395, 113] on div "12" at bounding box center [396, 114] width 12 height 12
type input "[DATE]"
click at [479, 40] on input "All" at bounding box center [479, 40] width 93 height 6
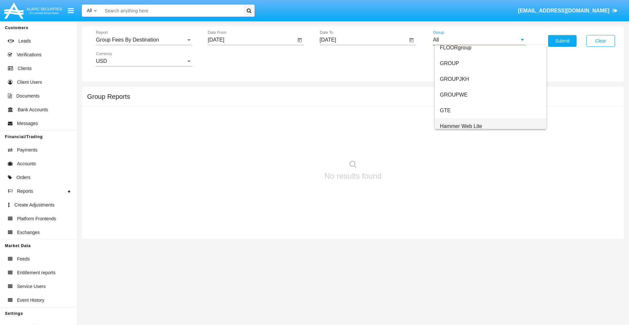
click at [461, 126] on span "Hammer Web Lite" at bounding box center [461, 126] width 42 height 6
type input "Hammer Web Lite"
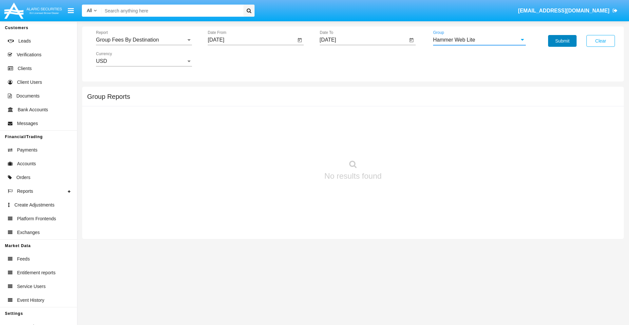
click at [562, 41] on button "Submit" at bounding box center [562, 41] width 28 height 12
click at [144, 40] on span "Report" at bounding box center [141, 40] width 90 height 6
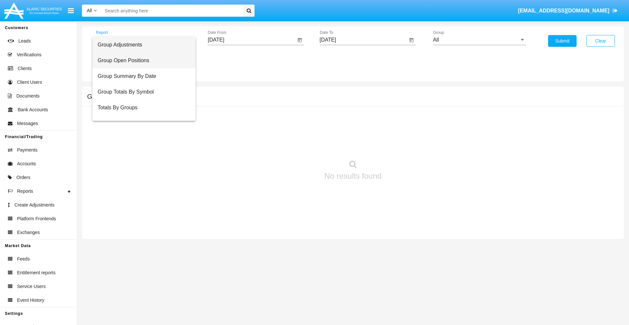
click at [141, 61] on span "Group Open Positions" at bounding box center [144, 61] width 93 height 16
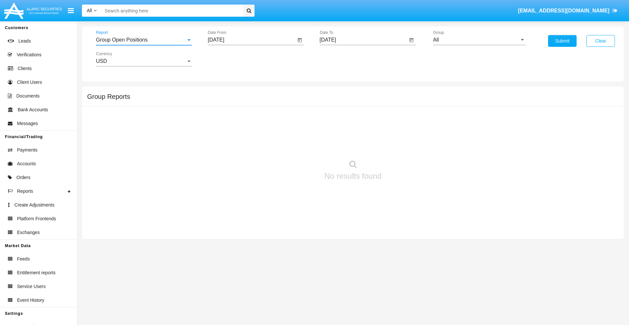
click at [251, 40] on input "[DATE]" at bounding box center [252, 40] width 88 height 6
click at [229, 59] on span "[DATE]" at bounding box center [223, 59] width 14 height 5
click at [292, 145] on div "2025" at bounding box center [292, 145] width 21 height 12
click at [292, 105] on div "AUG" at bounding box center [292, 106] width 21 height 12
click at [245, 113] on div "12" at bounding box center [245, 114] width 12 height 12
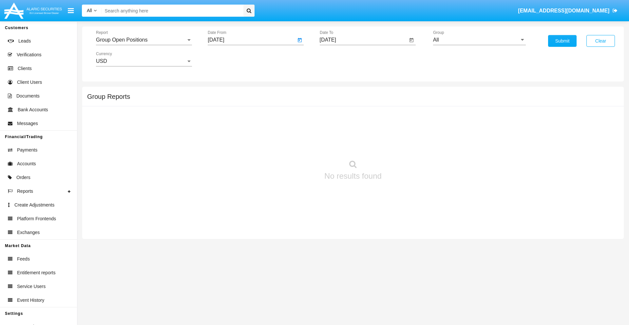
type input "[DATE]"
click at [363, 40] on input "[DATE]" at bounding box center [364, 40] width 88 height 6
click at [340, 59] on span "[DATE]" at bounding box center [335, 59] width 14 height 5
click at [404, 145] on div "2025" at bounding box center [404, 145] width 21 height 12
click at [335, 119] on div "SEP" at bounding box center [335, 119] width 21 height 12
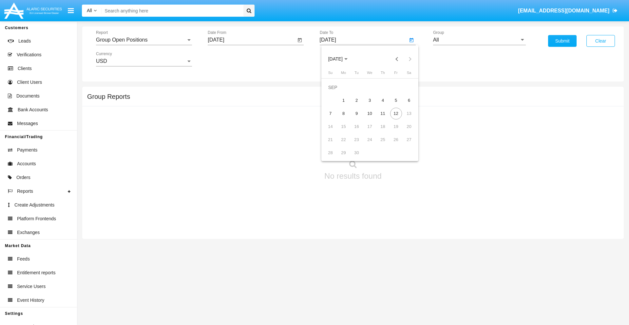
click at [395, 113] on div "12" at bounding box center [396, 114] width 12 height 12
type input "[DATE]"
click at [479, 40] on input "All" at bounding box center [479, 40] width 93 height 6
type input "Hammer Web Lite"
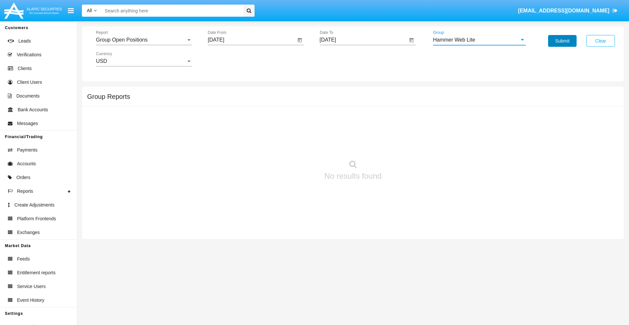
click at [562, 41] on button "Submit" at bounding box center [562, 41] width 28 height 12
click at [144, 40] on span "Report" at bounding box center [141, 40] width 90 height 6
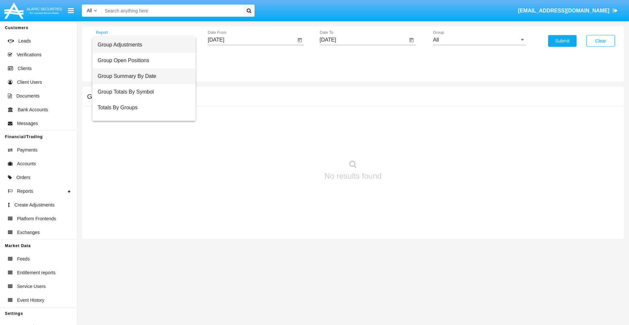
click at [141, 76] on span "Group Summary By Date" at bounding box center [144, 76] width 93 height 16
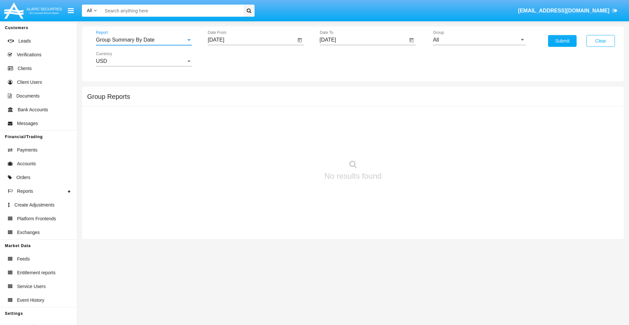
click at [251, 40] on input "[DATE]" at bounding box center [252, 40] width 88 height 6
click at [229, 59] on span "[DATE]" at bounding box center [223, 59] width 14 height 5
click at [292, 145] on div "2025" at bounding box center [292, 145] width 21 height 12
click at [292, 105] on div "AUG" at bounding box center [292, 106] width 21 height 12
click at [245, 113] on div "12" at bounding box center [245, 114] width 12 height 12
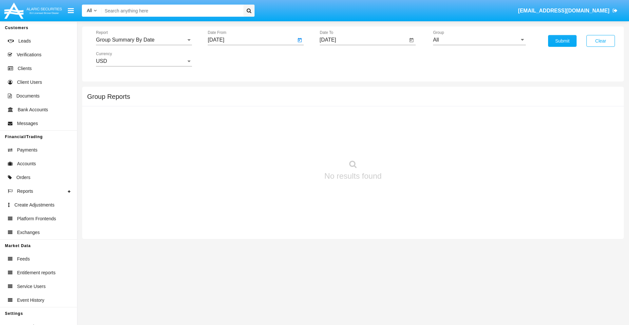
type input "[DATE]"
click at [363, 40] on input "[DATE]" at bounding box center [364, 40] width 88 height 6
click at [340, 59] on span "[DATE]" at bounding box center [335, 59] width 14 height 5
click at [404, 145] on div "2025" at bounding box center [404, 145] width 21 height 12
click at [335, 119] on div "SEP" at bounding box center [335, 119] width 21 height 12
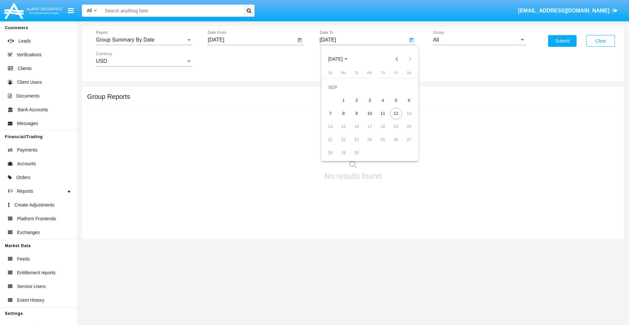
click at [395, 113] on div "12" at bounding box center [396, 114] width 12 height 12
type input "[DATE]"
click at [479, 40] on input "All" at bounding box center [479, 40] width 93 height 6
type input "Hammer Web Lite"
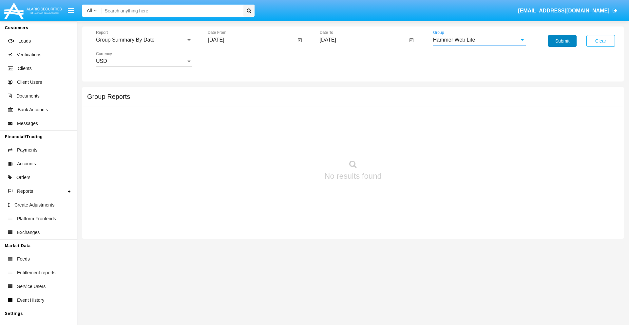
click at [562, 41] on button "Submit" at bounding box center [562, 41] width 28 height 12
click at [144, 40] on span "Report" at bounding box center [141, 40] width 90 height 6
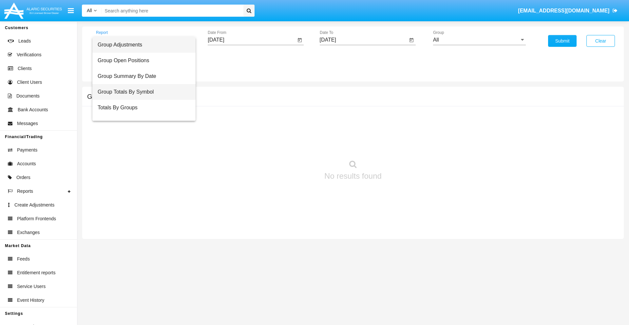
click at [141, 92] on span "Group Totals By Symbol" at bounding box center [144, 92] width 93 height 16
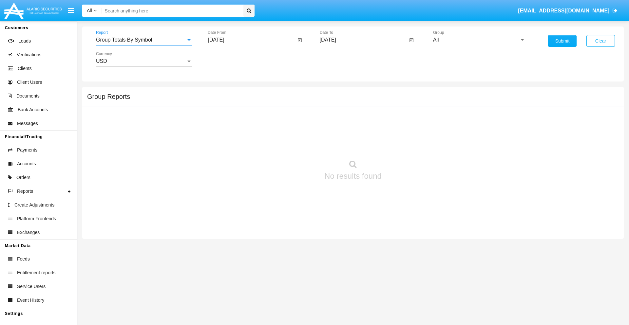
click at [251, 40] on input "[DATE]" at bounding box center [252, 40] width 88 height 6
click at [229, 59] on span "[DATE]" at bounding box center [223, 59] width 14 height 5
click at [292, 145] on div "2025" at bounding box center [292, 145] width 21 height 12
click at [292, 105] on div "AUG" at bounding box center [292, 106] width 21 height 12
click at [245, 113] on div "12" at bounding box center [245, 114] width 12 height 12
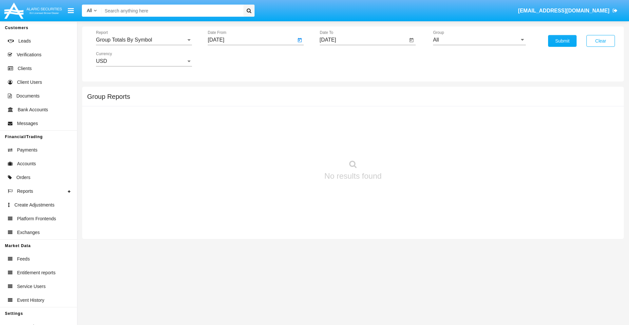
type input "[DATE]"
click at [363, 40] on input "[DATE]" at bounding box center [364, 40] width 88 height 6
click at [340, 59] on span "[DATE]" at bounding box center [335, 59] width 14 height 5
click at [404, 145] on div "2025" at bounding box center [404, 145] width 21 height 12
click at [335, 119] on div "SEP" at bounding box center [335, 119] width 21 height 12
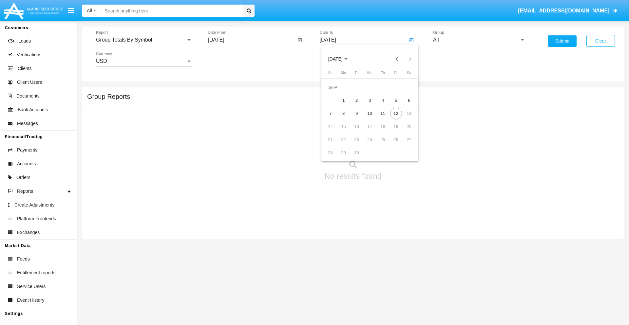
click at [395, 113] on div "12" at bounding box center [396, 114] width 12 height 12
type input "[DATE]"
click at [479, 40] on input "All" at bounding box center [479, 40] width 93 height 6
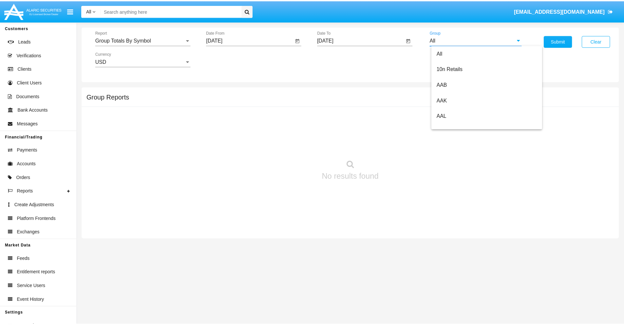
scroll to position [351, 0]
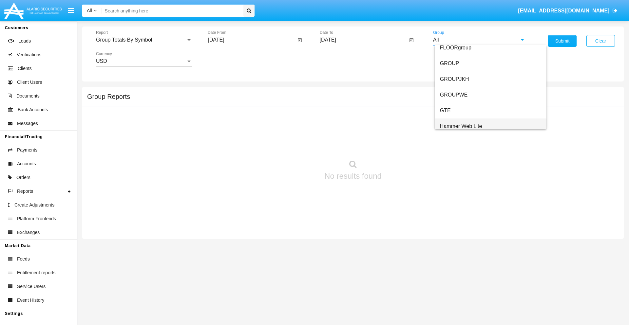
click at [461, 126] on span "Hammer Web Lite" at bounding box center [461, 126] width 42 height 6
type input "Hammer Web Lite"
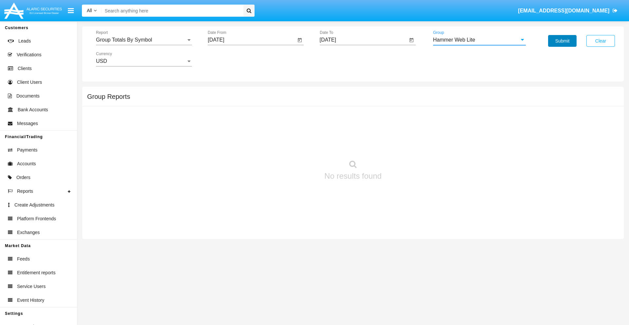
click at [562, 41] on button "Submit" at bounding box center [562, 41] width 28 height 12
click at [144, 40] on span "Report" at bounding box center [141, 40] width 90 height 6
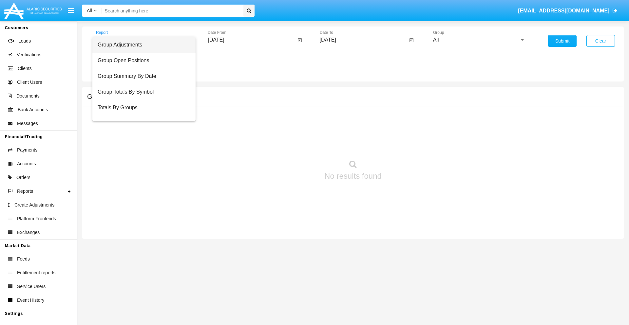
click at [141, 131] on span "Totals By Accounts" at bounding box center [144, 139] width 93 height 16
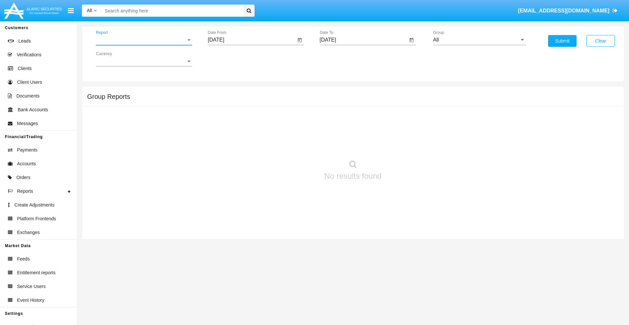
scroll to position [26, 0]
click at [251, 40] on input "[DATE]" at bounding box center [252, 40] width 88 height 6
click at [229, 59] on span "[DATE]" at bounding box center [223, 59] width 14 height 5
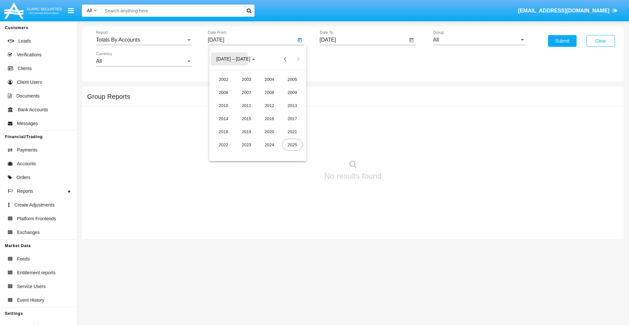
click at [292, 145] on div "2025" at bounding box center [292, 145] width 21 height 12
click at [292, 105] on div "AUG" at bounding box center [292, 106] width 21 height 12
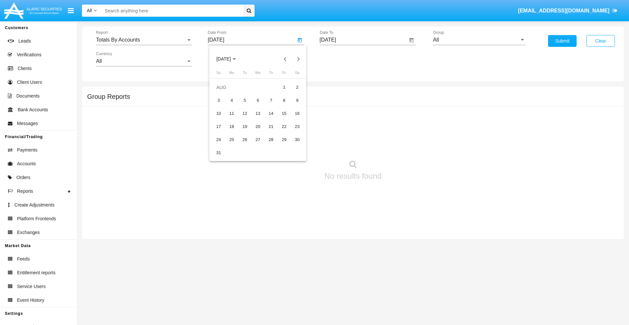
click at [271, 139] on div "28" at bounding box center [271, 140] width 12 height 12
type input "[DATE]"
click at [363, 40] on input "[DATE]" at bounding box center [364, 40] width 88 height 6
click at [340, 59] on span "[DATE]" at bounding box center [335, 59] width 14 height 5
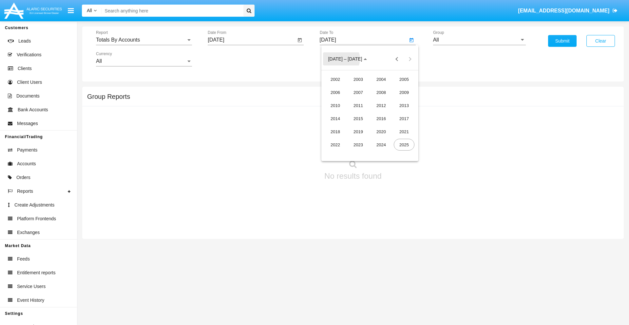
click at [404, 145] on div "2025" at bounding box center [404, 145] width 21 height 12
click at [335, 119] on div "SEP" at bounding box center [335, 119] width 21 height 12
click at [395, 113] on div "12" at bounding box center [396, 114] width 12 height 12
type input "09/12/25"
click at [479, 40] on input "All" at bounding box center [479, 40] width 93 height 6
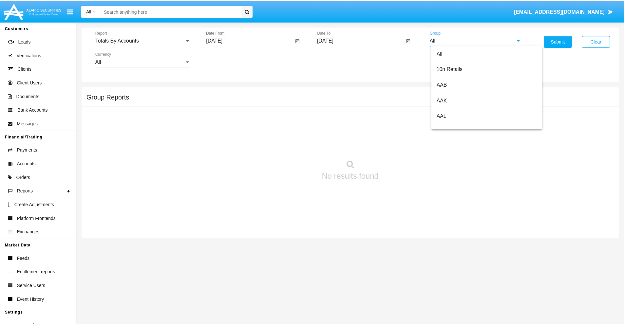
scroll to position [351, 0]
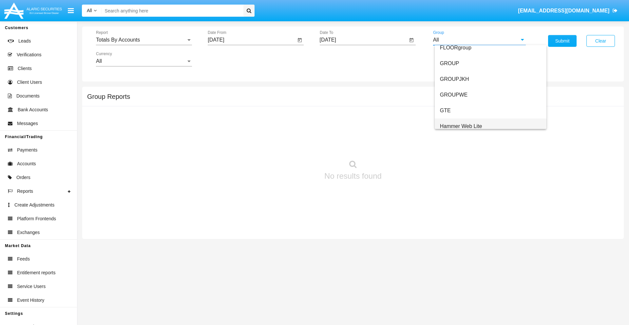
click at [461, 126] on span "Hammer Web Lite" at bounding box center [461, 126] width 42 height 6
type input "Hammer Web Lite"
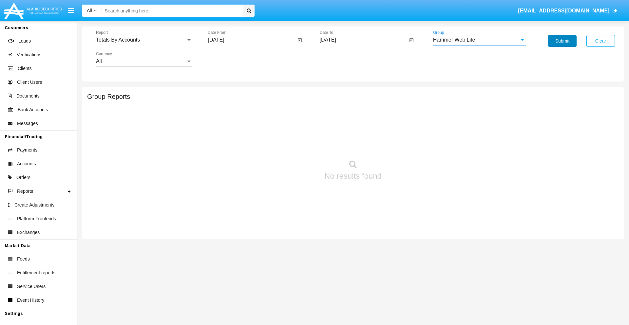
click at [562, 41] on button "Submit" at bounding box center [562, 41] width 28 height 12
click at [144, 40] on span "Report" at bounding box center [141, 40] width 90 height 6
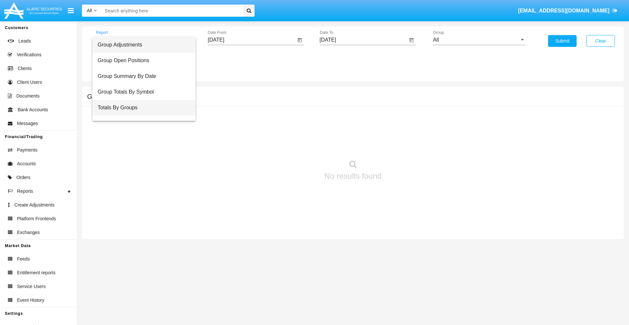
click at [141, 108] on span "Totals By Groups" at bounding box center [144, 108] width 93 height 16
click at [251, 40] on input "[DATE]" at bounding box center [252, 40] width 88 height 6
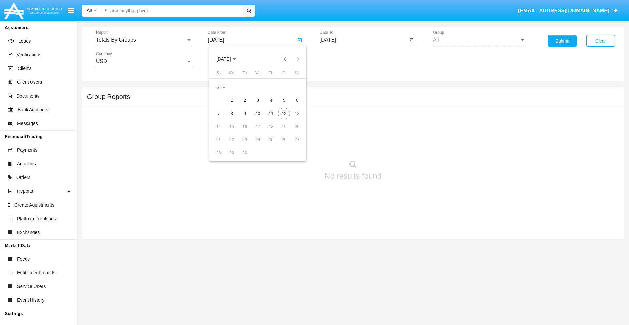
click at [229, 59] on span "[DATE]" at bounding box center [223, 59] width 14 height 5
click at [292, 145] on div "2025" at bounding box center [292, 145] width 21 height 12
click at [292, 105] on div "AUG" at bounding box center [292, 106] width 21 height 12
click at [271, 139] on div "28" at bounding box center [271, 140] width 12 height 12
type input "[DATE]"
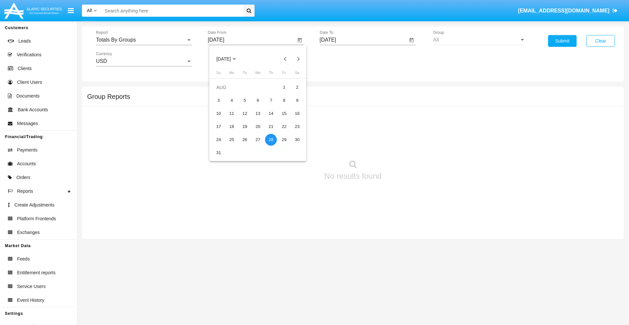
click at [363, 40] on input "[DATE]" at bounding box center [364, 40] width 88 height 6
click at [340, 59] on span "SEP 2025" at bounding box center [335, 59] width 14 height 5
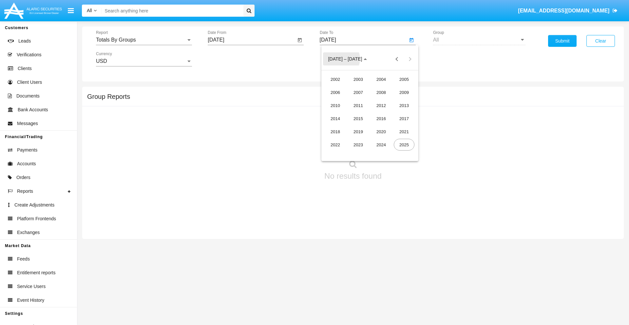
click at [404, 145] on div "2025" at bounding box center [404, 145] width 21 height 12
click at [335, 119] on div "SEP" at bounding box center [335, 119] width 21 height 12
click at [395, 113] on div "12" at bounding box center [396, 114] width 12 height 12
type input "09/12/25"
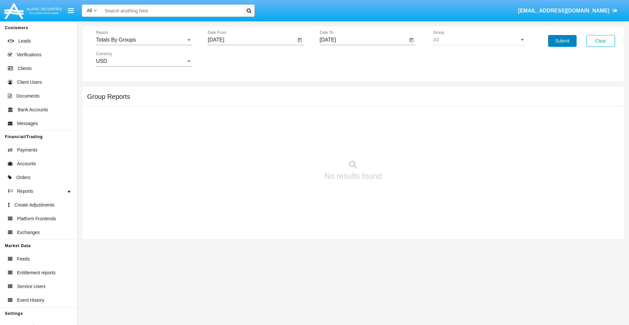
click at [562, 41] on button "Submit" at bounding box center [562, 41] width 28 height 12
click at [144, 40] on span "Report" at bounding box center [141, 40] width 90 height 6
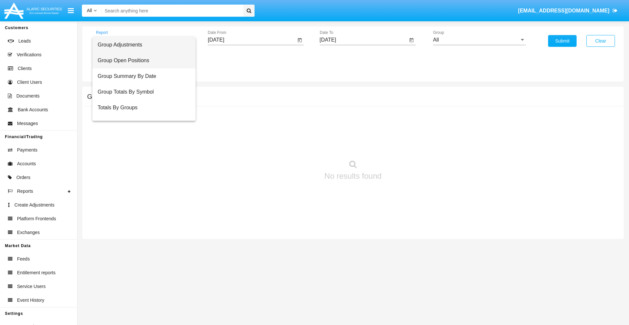
click at [141, 61] on span "Group Open Positions" at bounding box center [144, 61] width 93 height 16
click at [479, 40] on input "All" at bounding box center [479, 40] width 93 height 6
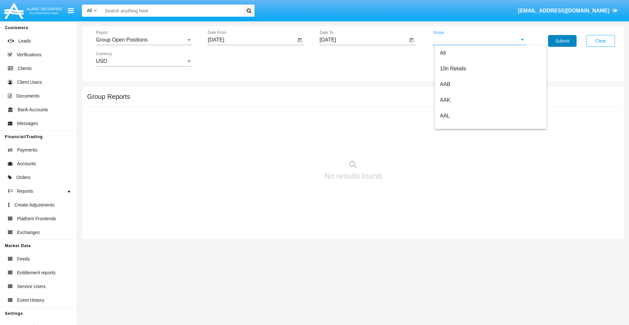
click at [562, 41] on button "Submit" at bounding box center [562, 41] width 28 height 12
click at [144, 40] on span "Report" at bounding box center [141, 40] width 90 height 6
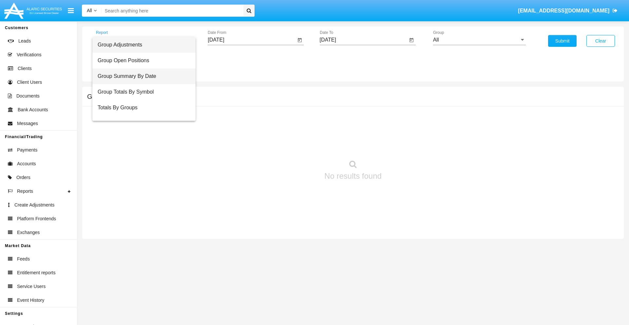
click at [141, 76] on span "Group Summary By Date" at bounding box center [144, 76] width 93 height 16
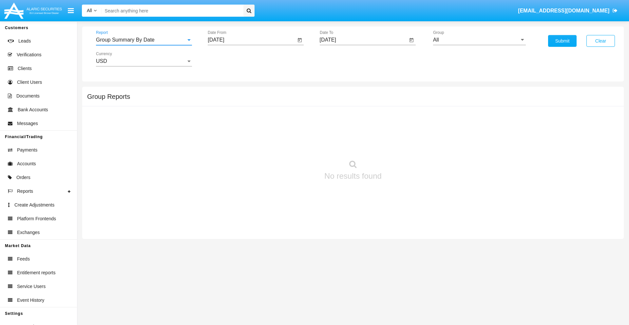
click at [479, 40] on input "All" at bounding box center [479, 40] width 93 height 6
click at [562, 41] on button "Submit" at bounding box center [562, 41] width 28 height 12
click at [144, 40] on span "Report" at bounding box center [141, 40] width 90 height 6
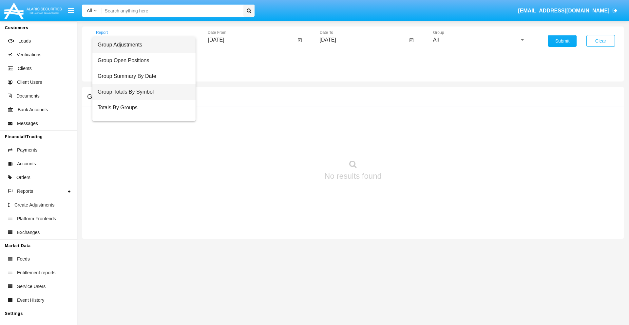
click at [141, 92] on span "Group Totals By Symbol" at bounding box center [144, 92] width 93 height 16
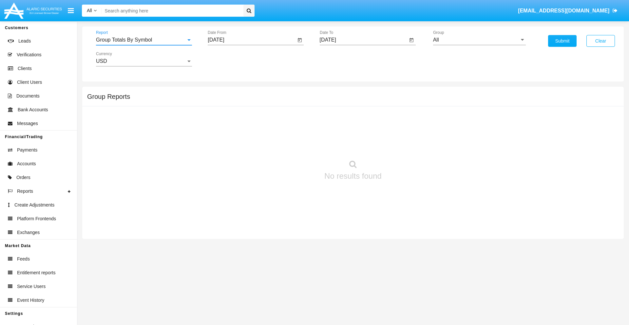
click at [479, 40] on input "All" at bounding box center [479, 40] width 93 height 6
click at [562, 41] on button "Submit" at bounding box center [562, 41] width 28 height 12
click at [144, 40] on span "Report" at bounding box center [141, 40] width 90 height 6
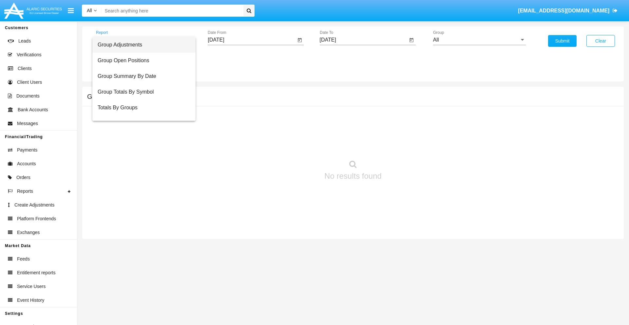
scroll to position [10, 0]
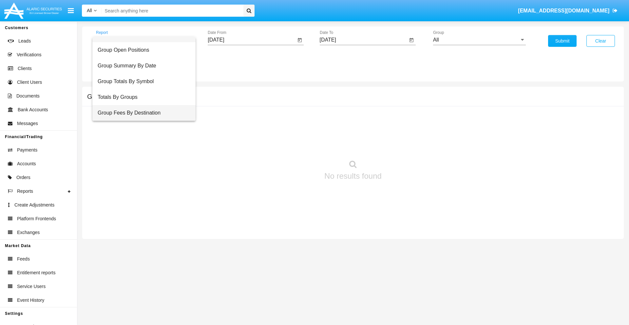
click at [141, 113] on span "Group Fees By Destination" at bounding box center [144, 113] width 93 height 16
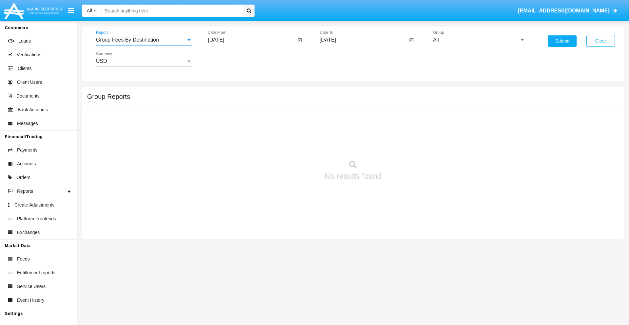
click at [479, 40] on input "All" at bounding box center [479, 40] width 93 height 6
click at [562, 41] on button "Submit" at bounding box center [562, 41] width 28 height 12
